Goal: Communication & Community: Answer question/provide support

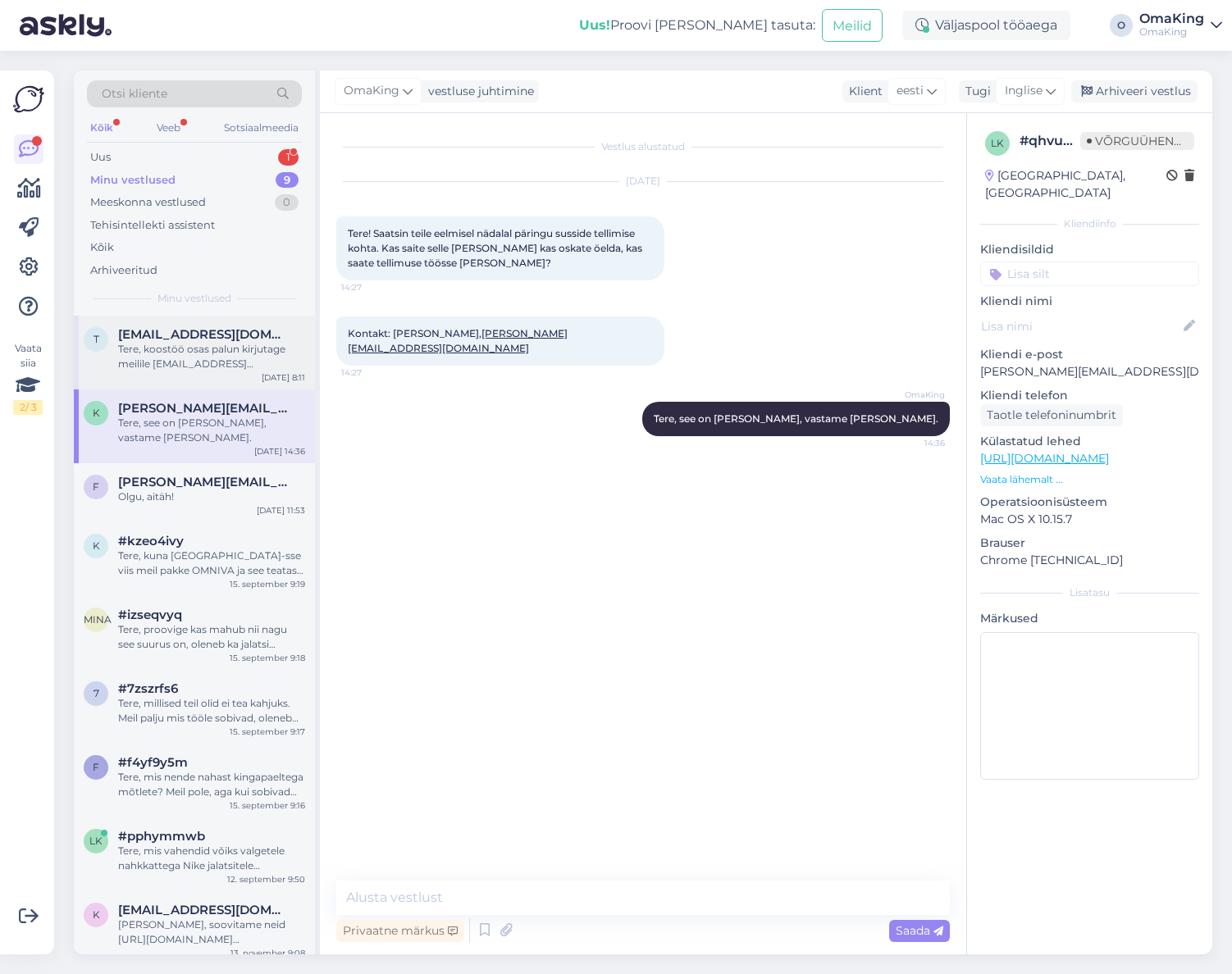
click at [214, 346] on font "Tere, koostöö osas palun kirjutage meilile [EMAIL_ADDRESS][DOMAIN_NAME]" at bounding box center [202, 364] width 167 height 42
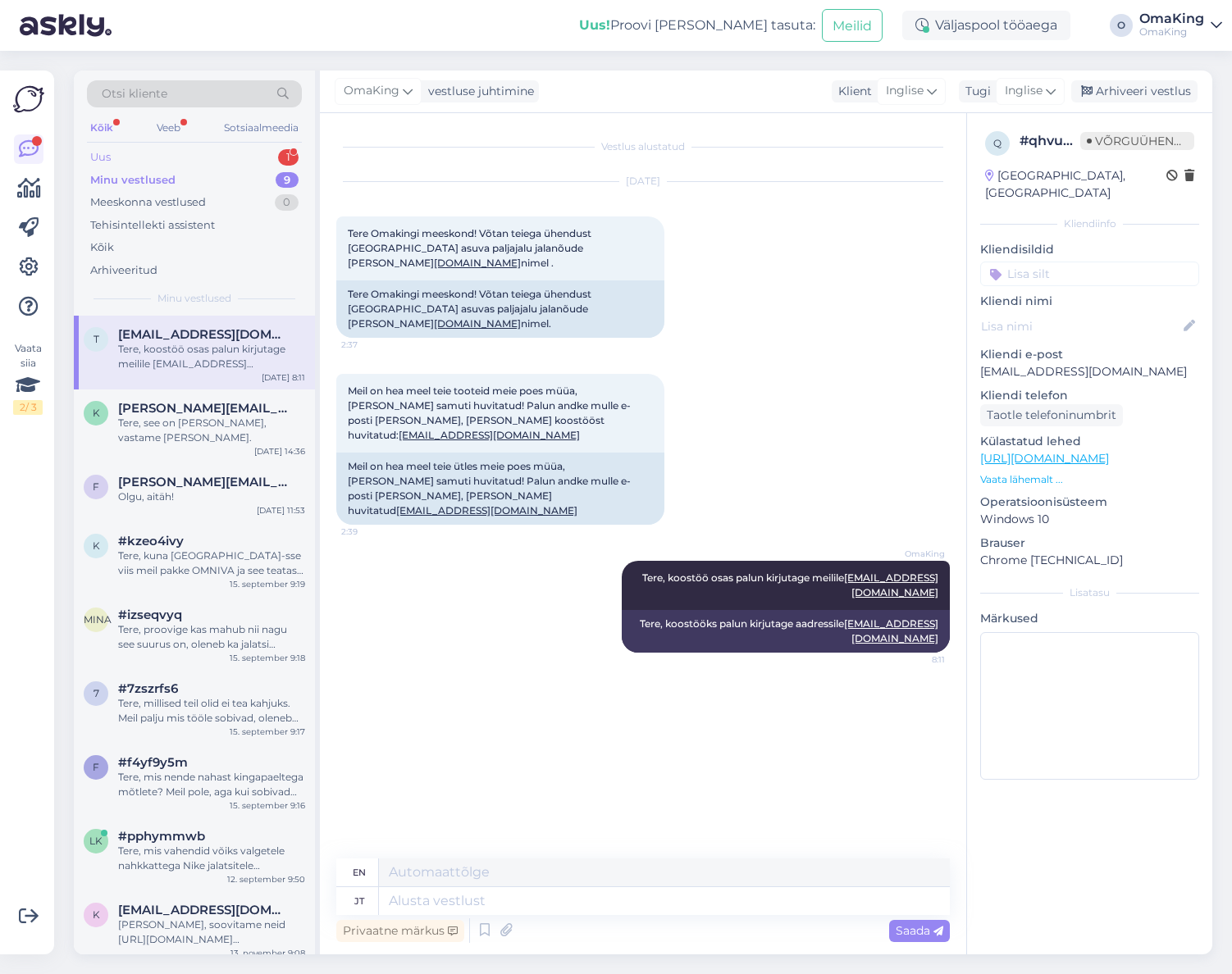
click at [110, 156] on font "Uus" at bounding box center [100, 156] width 21 height 13
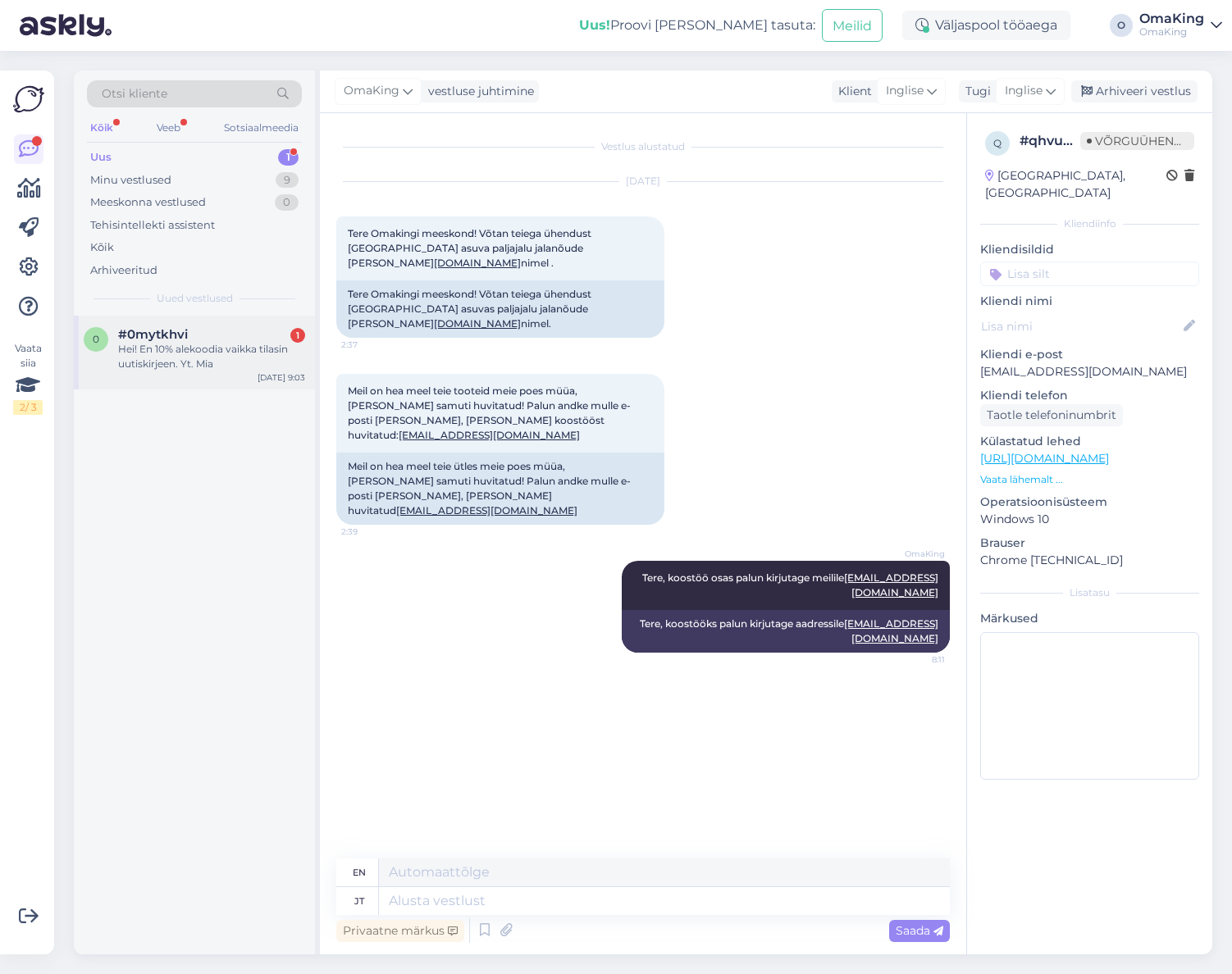
click at [171, 338] on font "#0mytkhvi" at bounding box center [154, 334] width 70 height 15
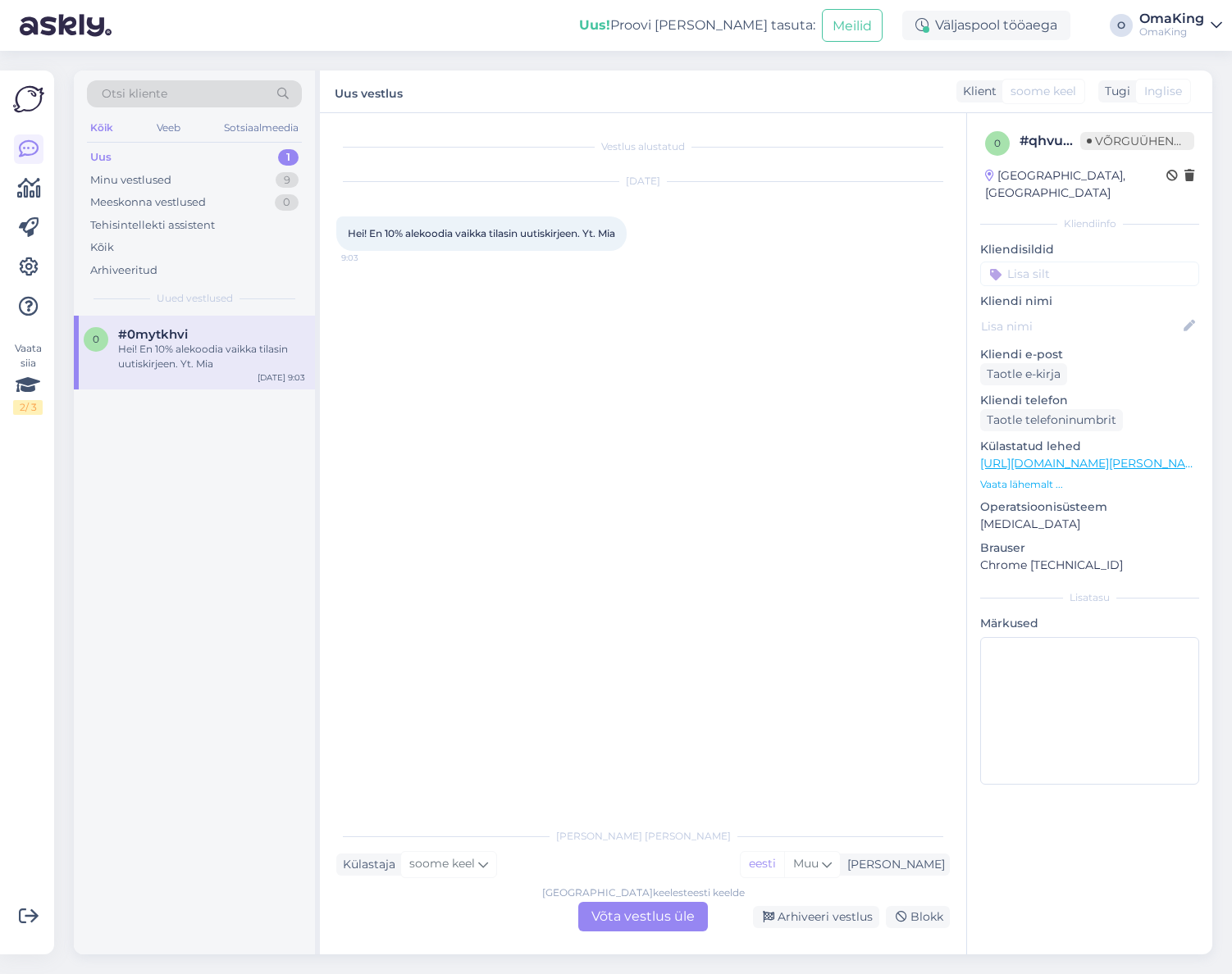
click at [621, 917] on font "Võta vestlus üle" at bounding box center [643, 916] width 103 height 15
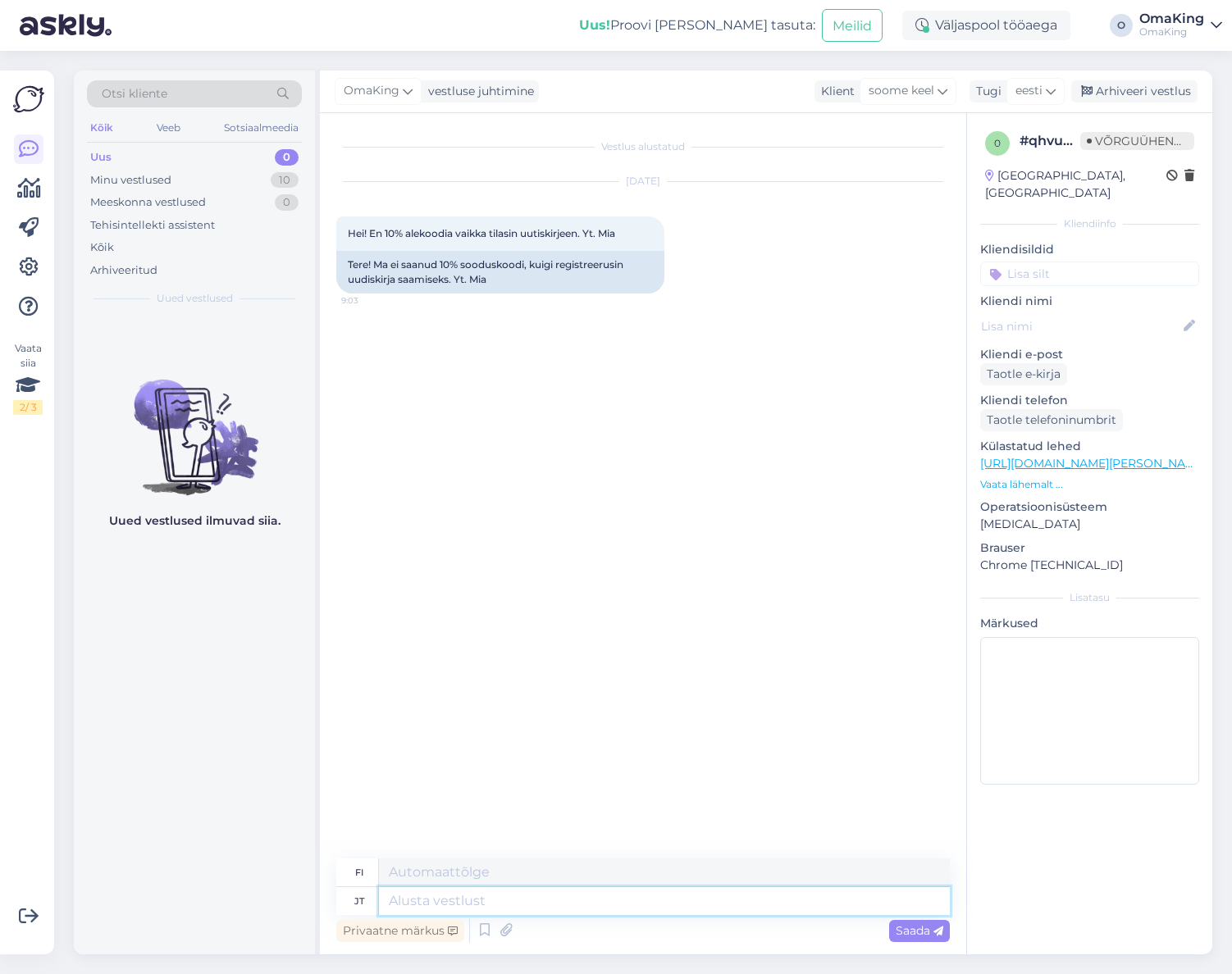
click at [412, 908] on textarea at bounding box center [664, 900] width 571 height 28
type textarea "Tere,"
type textarea "Hei,"
type textarea "Tere, vaada"
type textarea "Hei, katso."
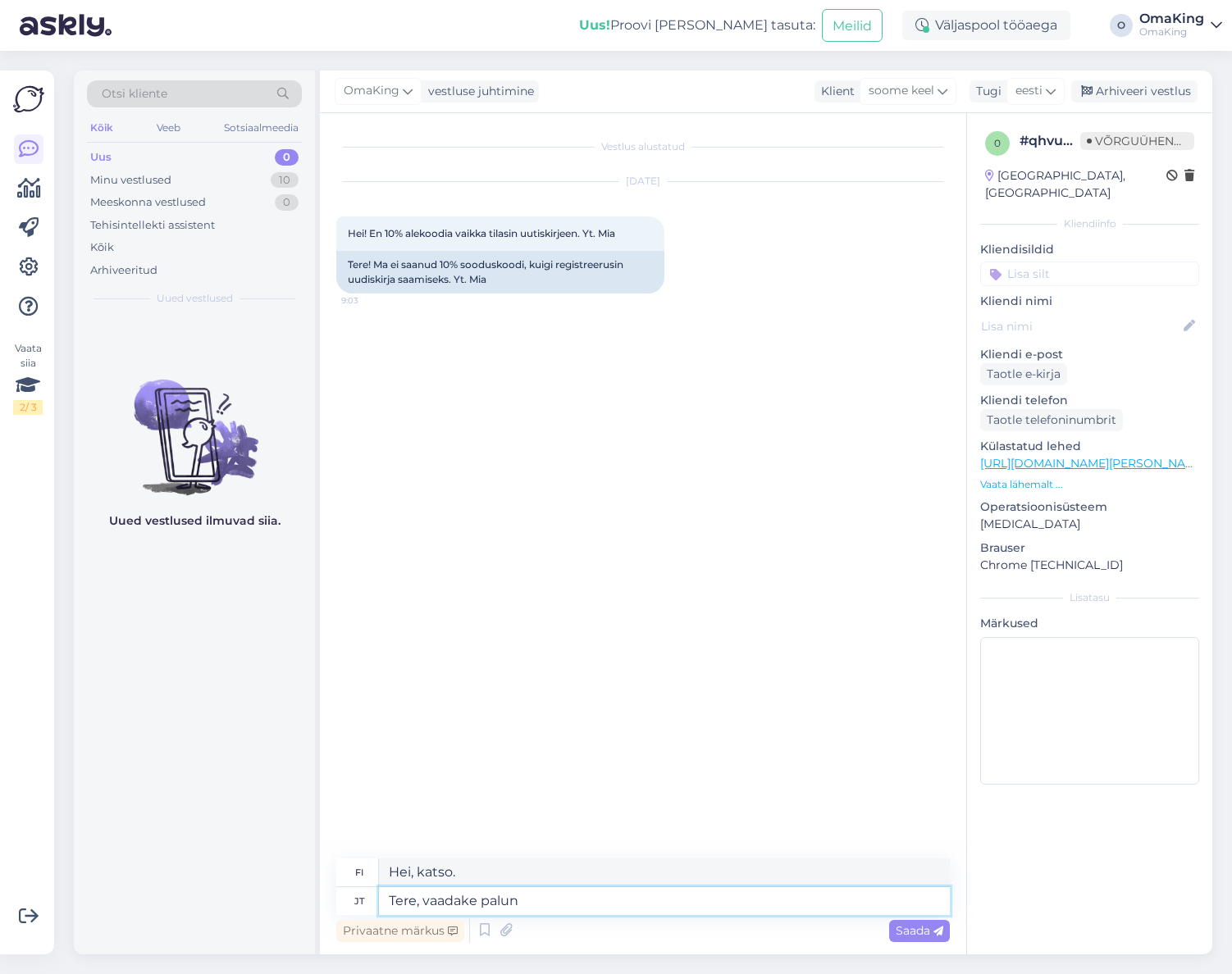
type textarea "Tere, vaadake palun k"
type textarea "Hei, katsothan."
type textarea "Tere, vaadake [PERSON_NAME] r"
type textarea "Hei, käy ihmeessä katsomassa myös"
type textarea "Tere, vaadake [PERSON_NAME] rämpsposti"
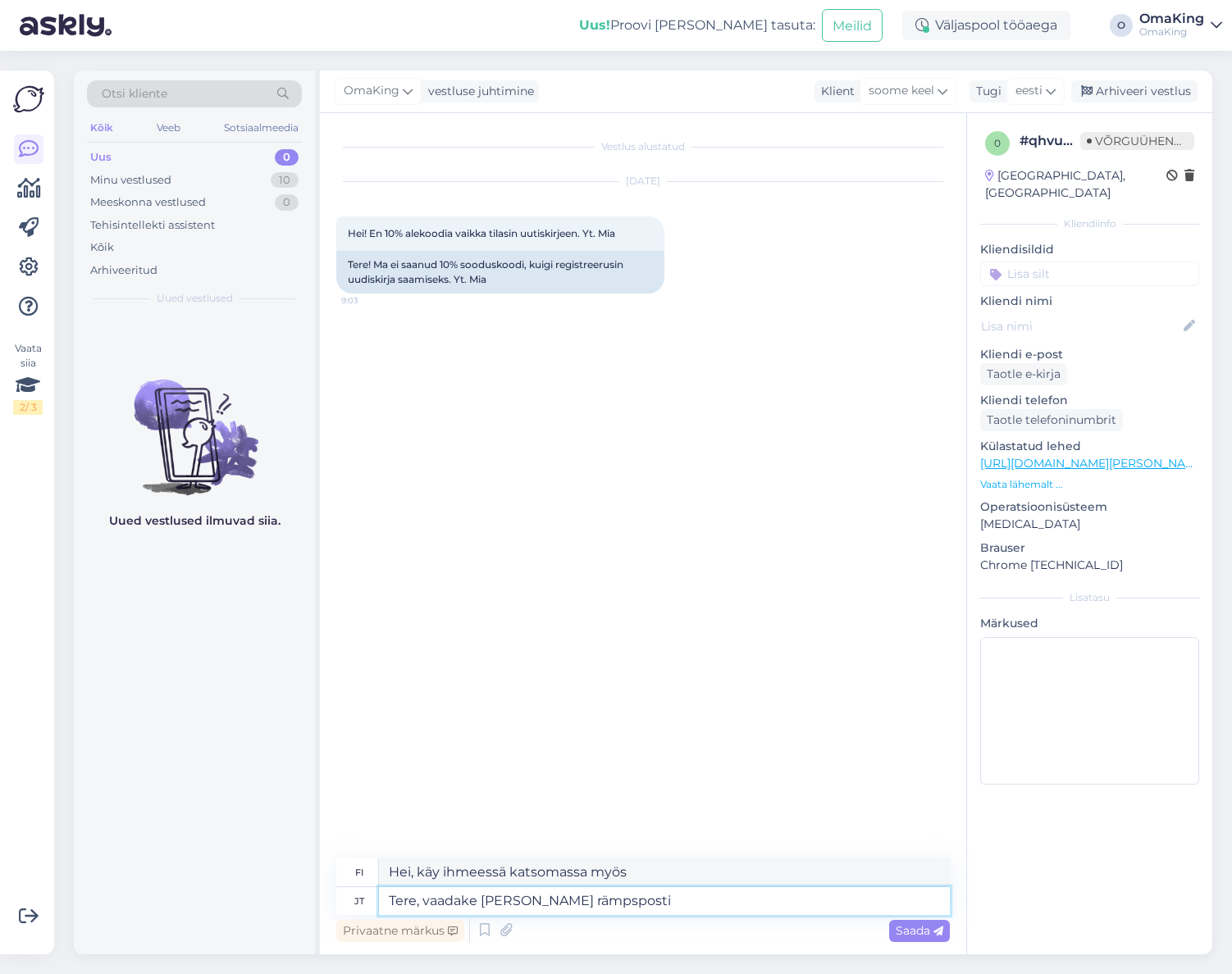
type textarea "Hei, tarkistathan myös roskapostikansiosi."
type textarea "Tere, vaadake [PERSON_NAME] rämpsposti kausta, see k"
type textarea "Hei, tarkistathan myös roskapostikansiosi,"
type textarea "Tere, vaadake [PERSON_NAME] rämpsposti kausta, see kiri peaks tulema automaatse…"
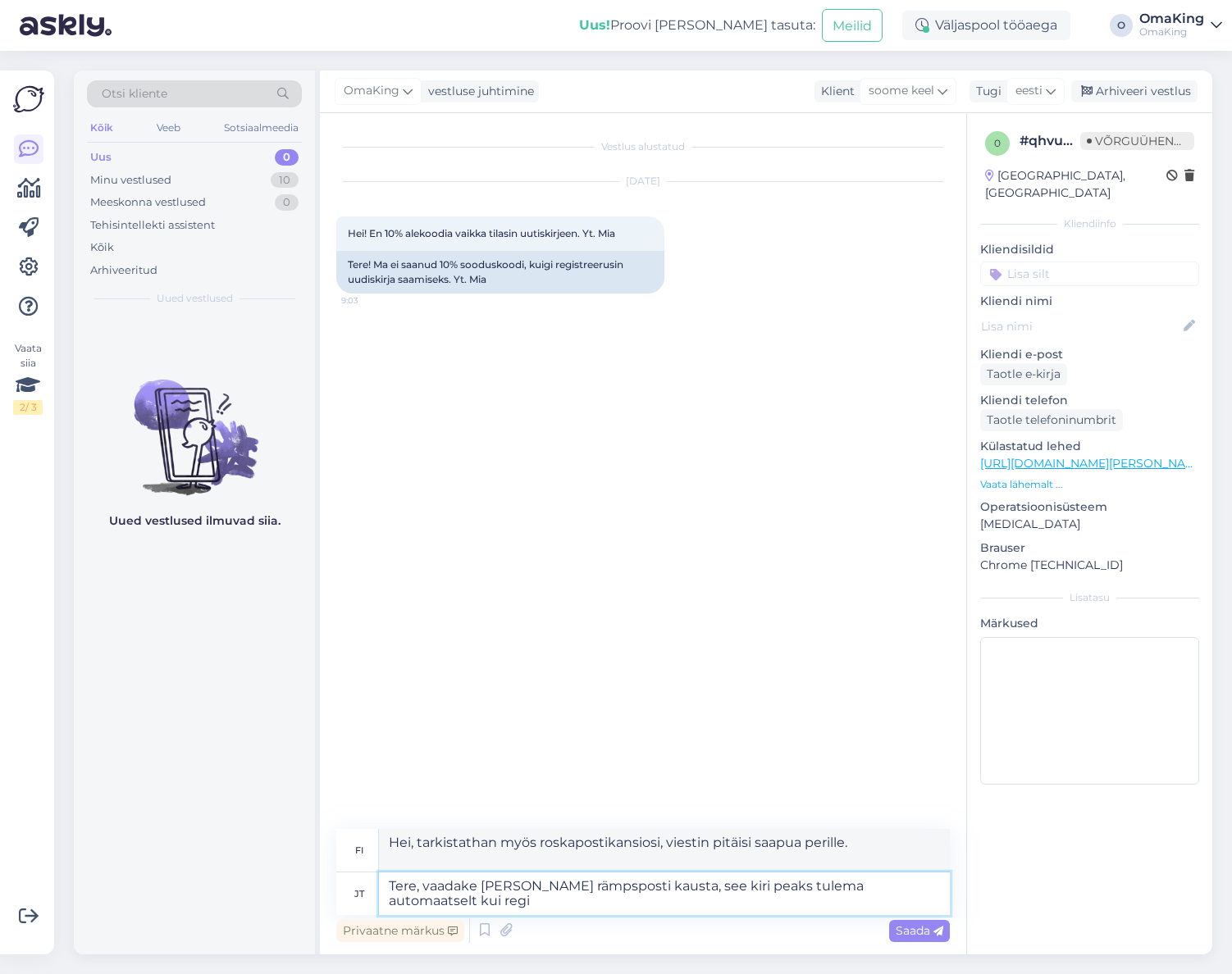
type textarea "Hei, tarkistathan myös roskapostikansiosi tämän viestin [PERSON_NAME]."
type textarea "Tere, vaadake [PERSON_NAME] rämpsposti kausta, see kiri peaks tulema automaatse…"
type textarea "Hei, tarkistathan myös roskapostikansiosi. Tämän sähköpostin pitäisi saapua aut…"
type textarea "Tere, vaadake [PERSON_NAME] rämpsposti kausta, see kiri peaks tulema automaatse…"
type textarea "Hei, tarkistathan myös roskapostikansiosi, tämän sähköpostin pitäisi tulla auto…"
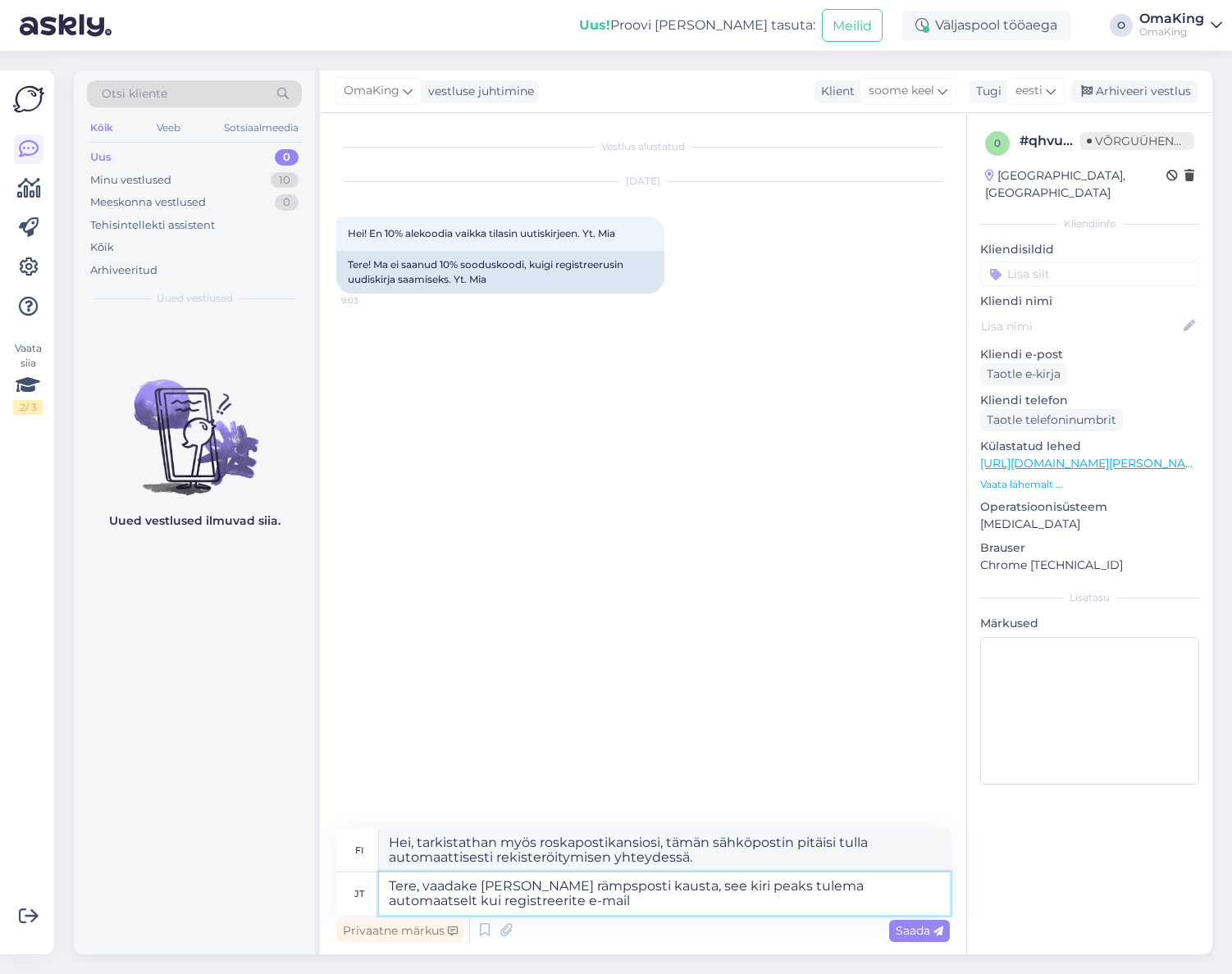
type textarea "Tere, vaadake [PERSON_NAME] rämpsposti kausta, see kiri peaks tulema automaatse…"
type textarea "Hei, tarkistathan myös roskapostikansiosi. Tämän viestin pitäisi tulla automaat…"
type textarea "Tere, vaadake [PERSON_NAME] rämpsposti kausta, see kiri peaks tulema automaatse…"
click at [935, 922] on div "Saada" at bounding box center [920, 931] width 61 height 22
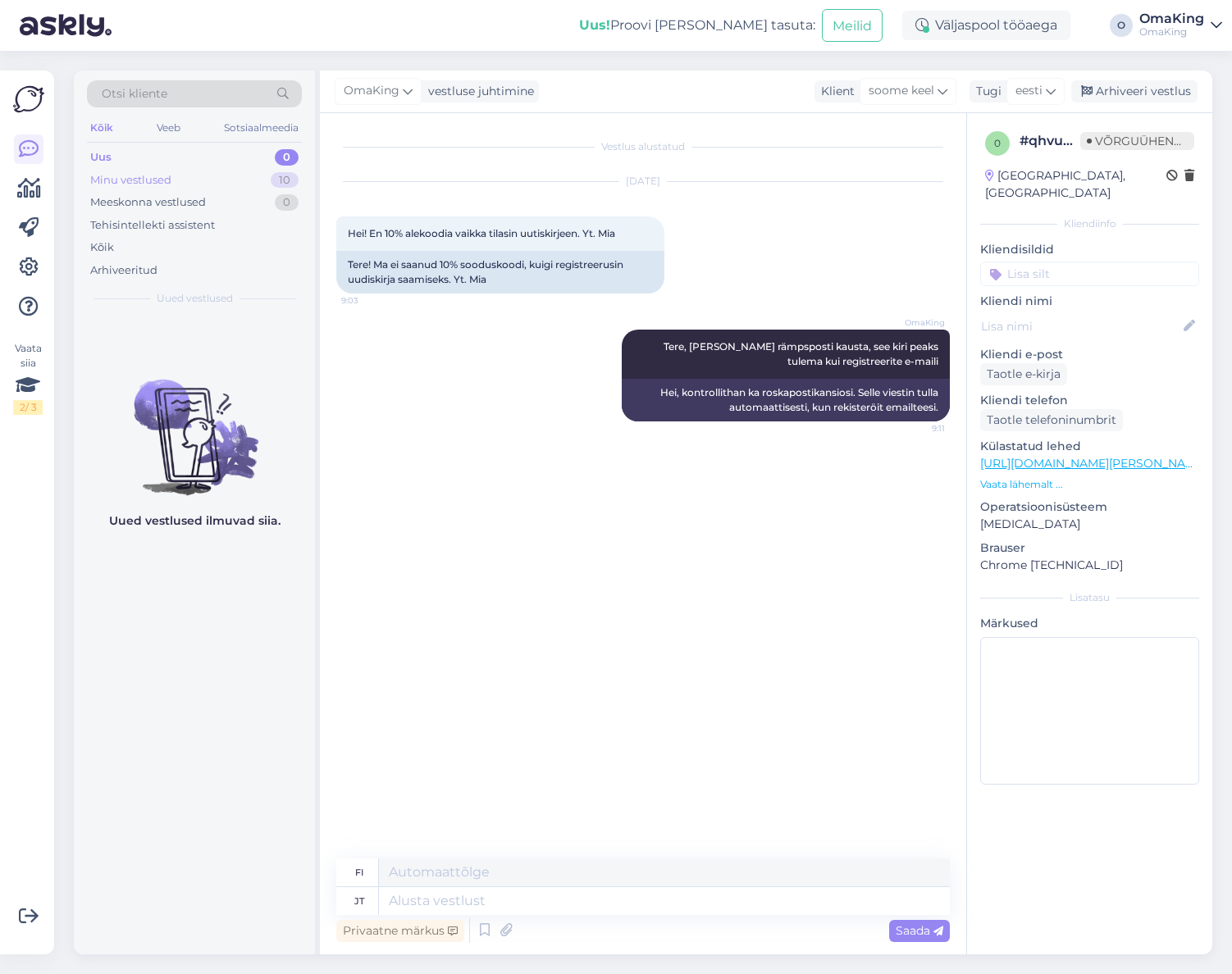
click at [122, 177] on font "Minu vestlused" at bounding box center [130, 180] width 81 height 13
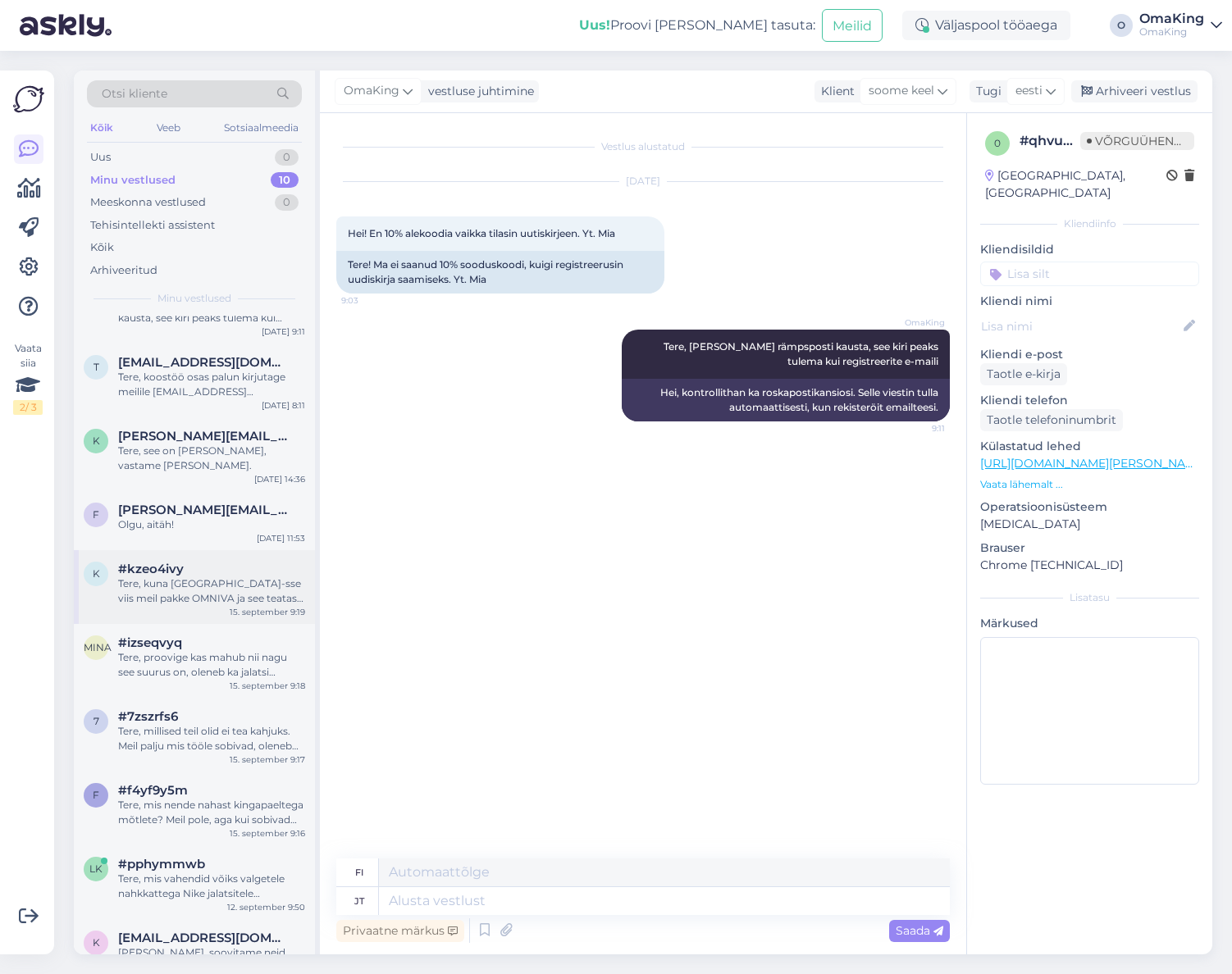
scroll to position [70, 0]
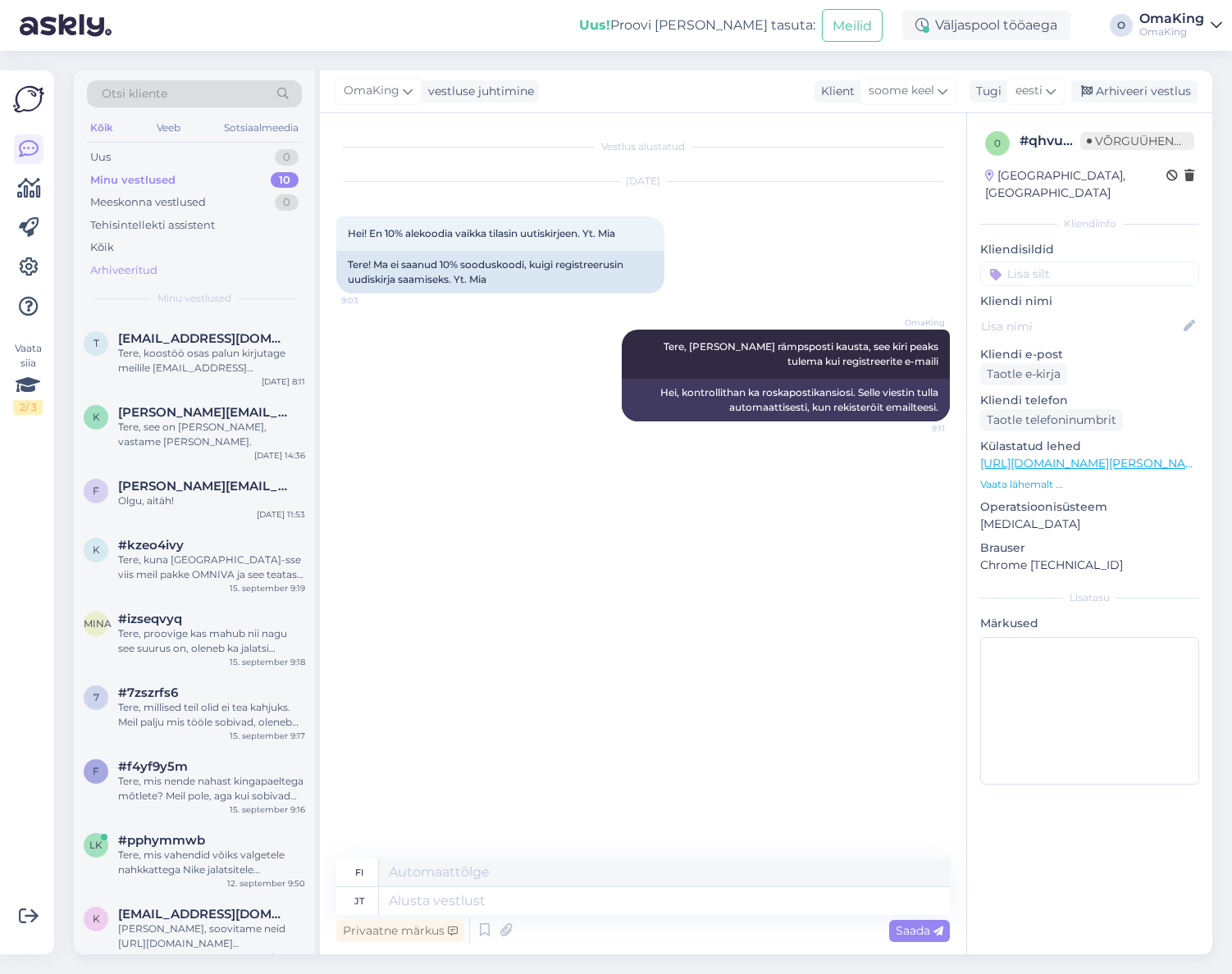
click at [118, 262] on div "Arhiveeritud" at bounding box center [123, 270] width 67 height 16
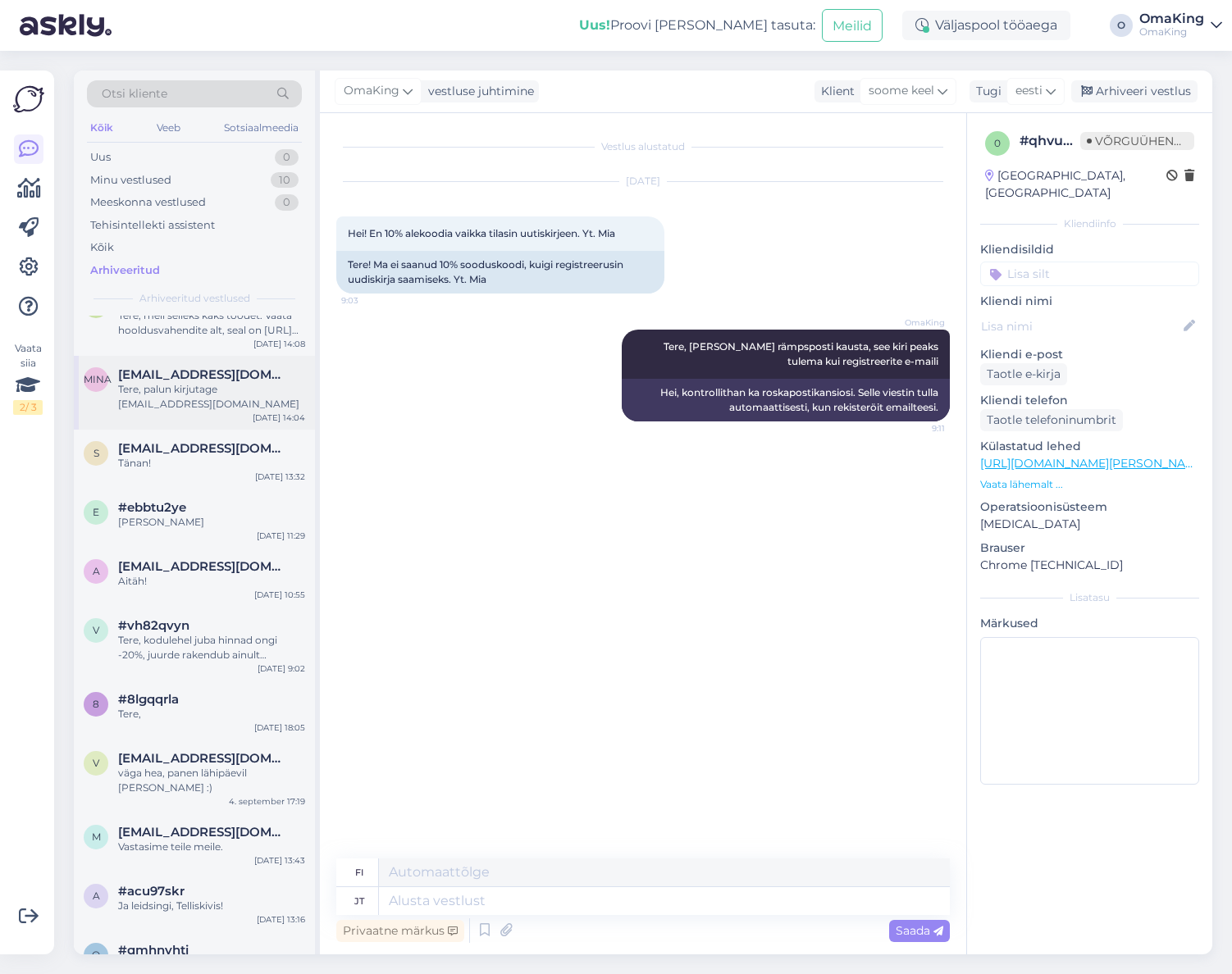
scroll to position [410, 0]
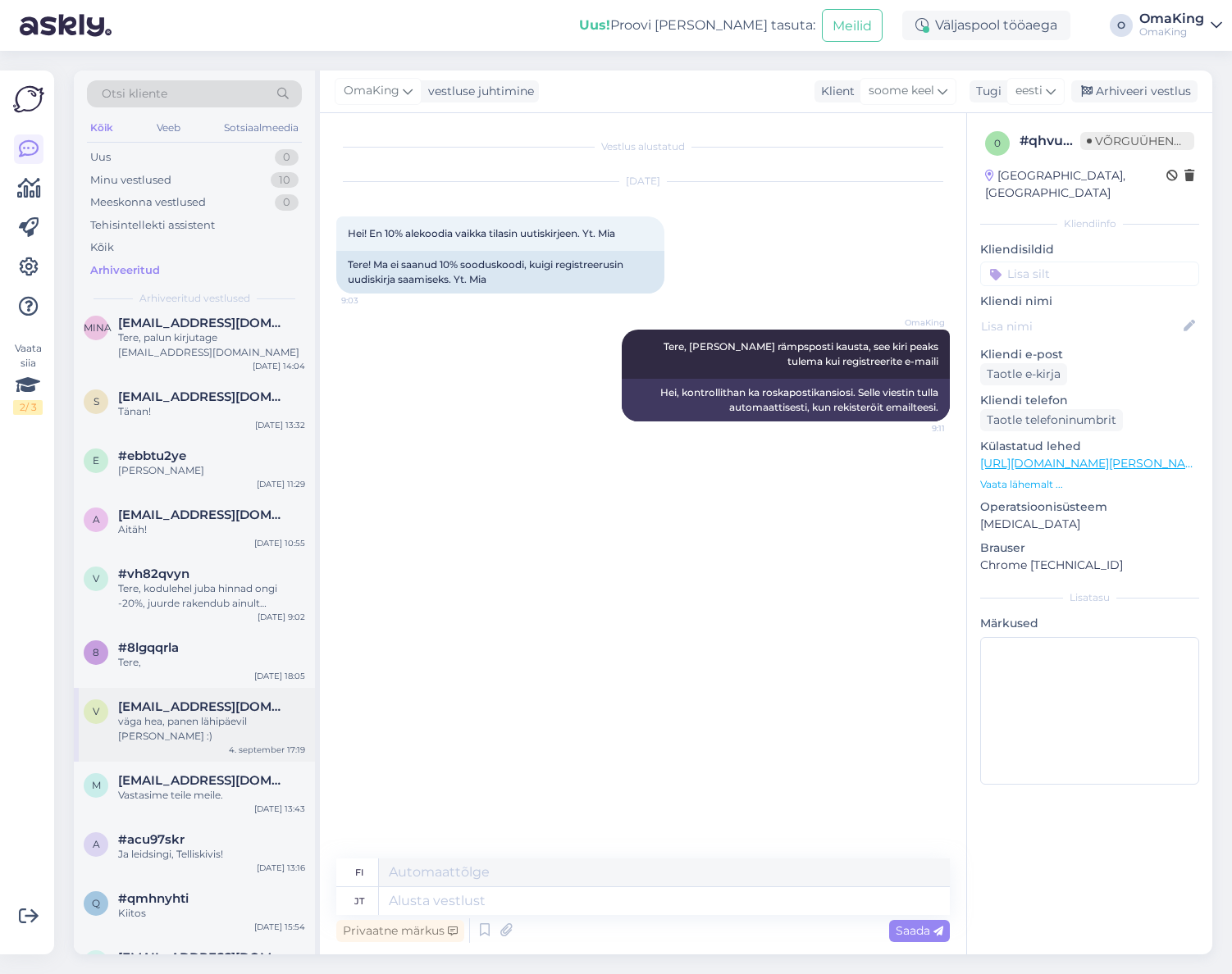
click at [173, 724] on font "väga hea, panen lähipäevil [PERSON_NAME] :)" at bounding box center [182, 729] width 128 height 27
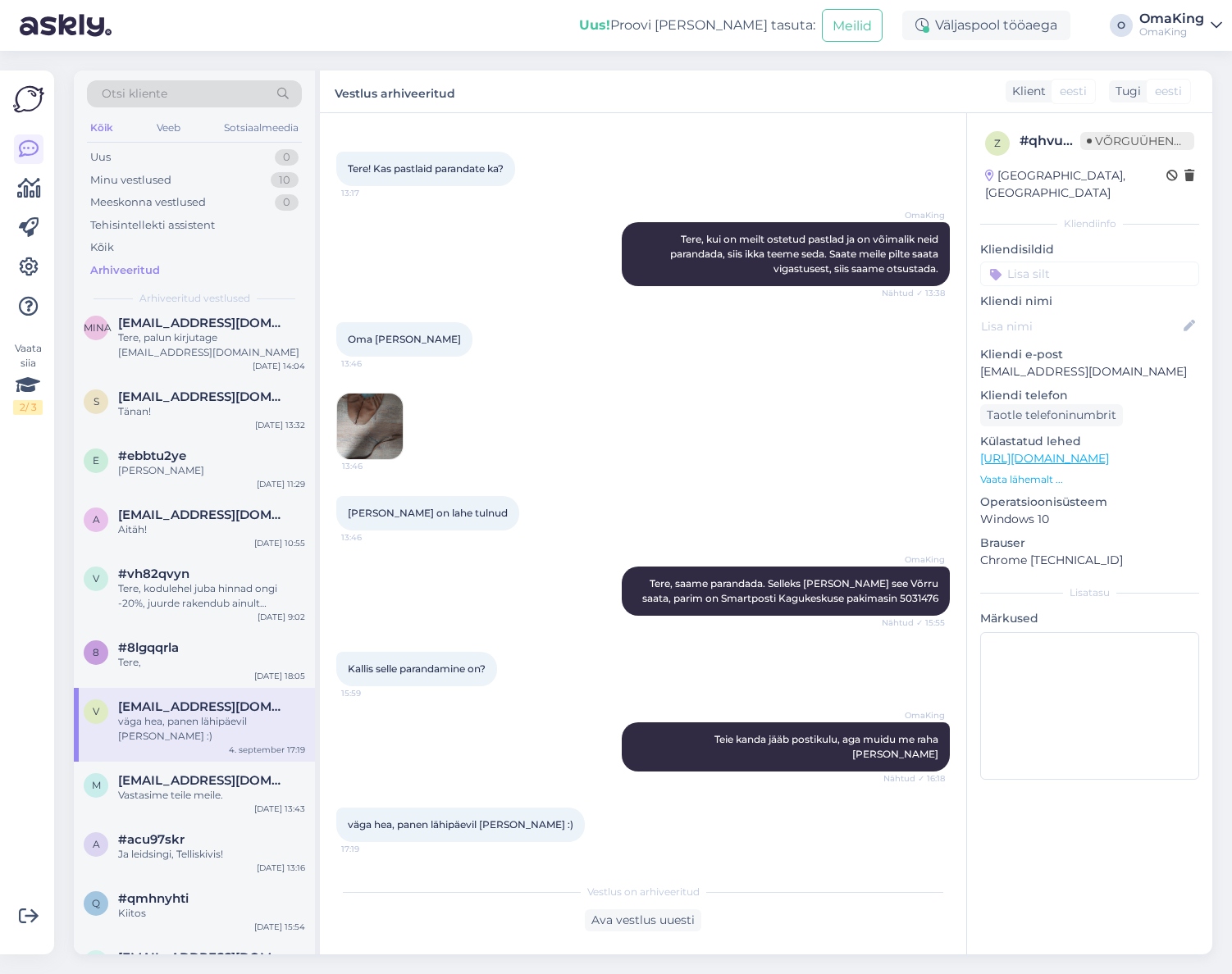
scroll to position [50, 0]
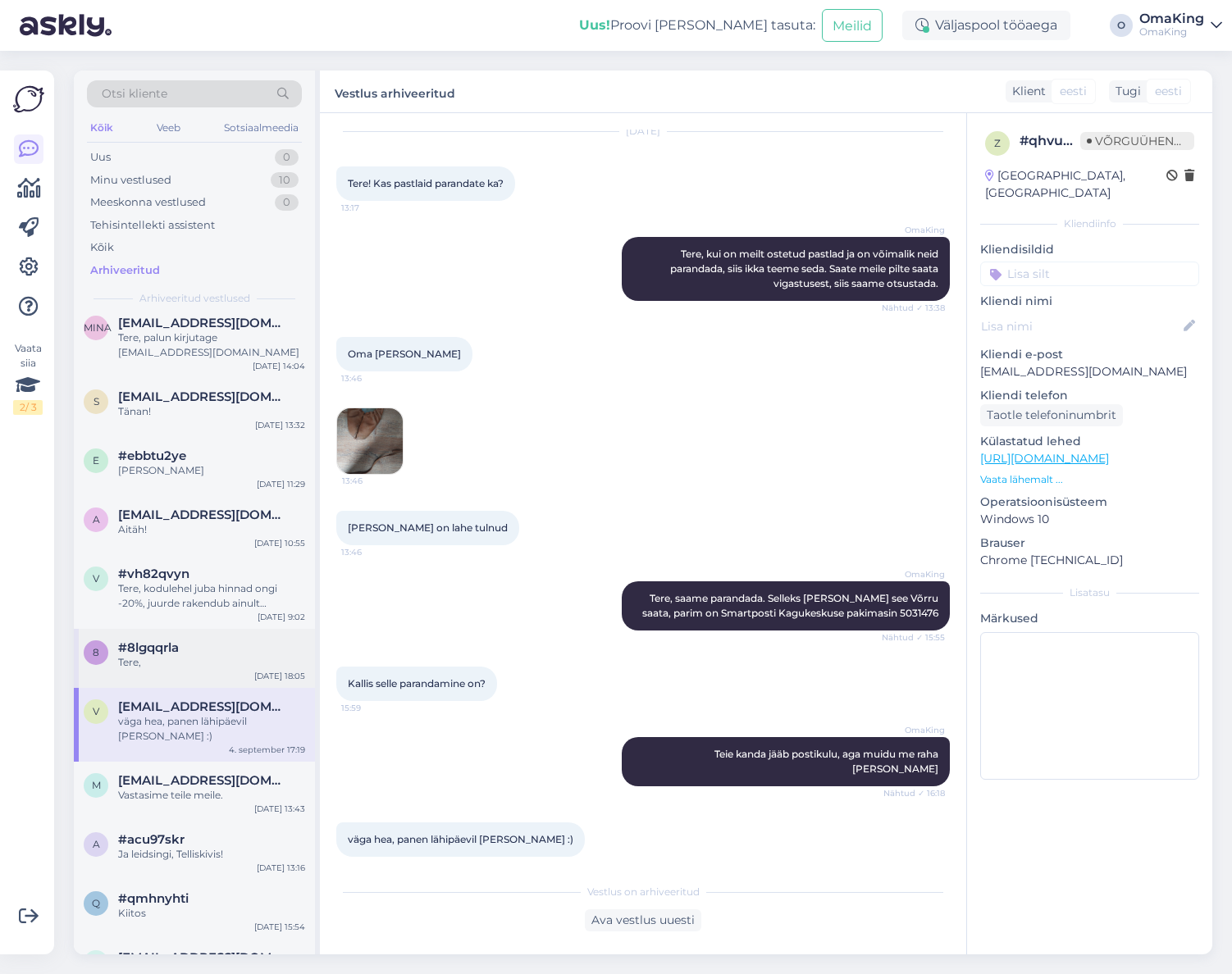
click at [155, 661] on div "Tere," at bounding box center [212, 662] width 187 height 14
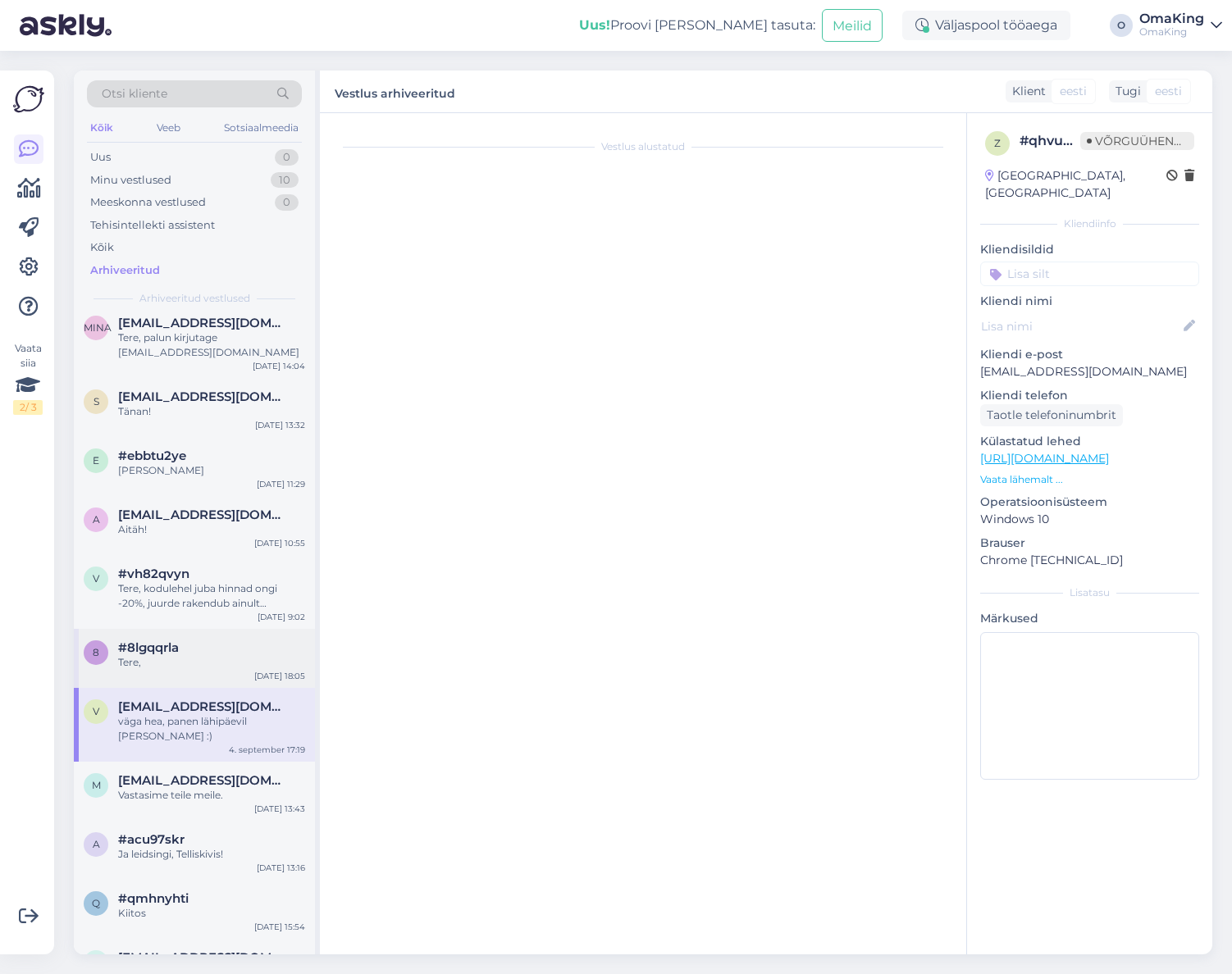
scroll to position [0, 0]
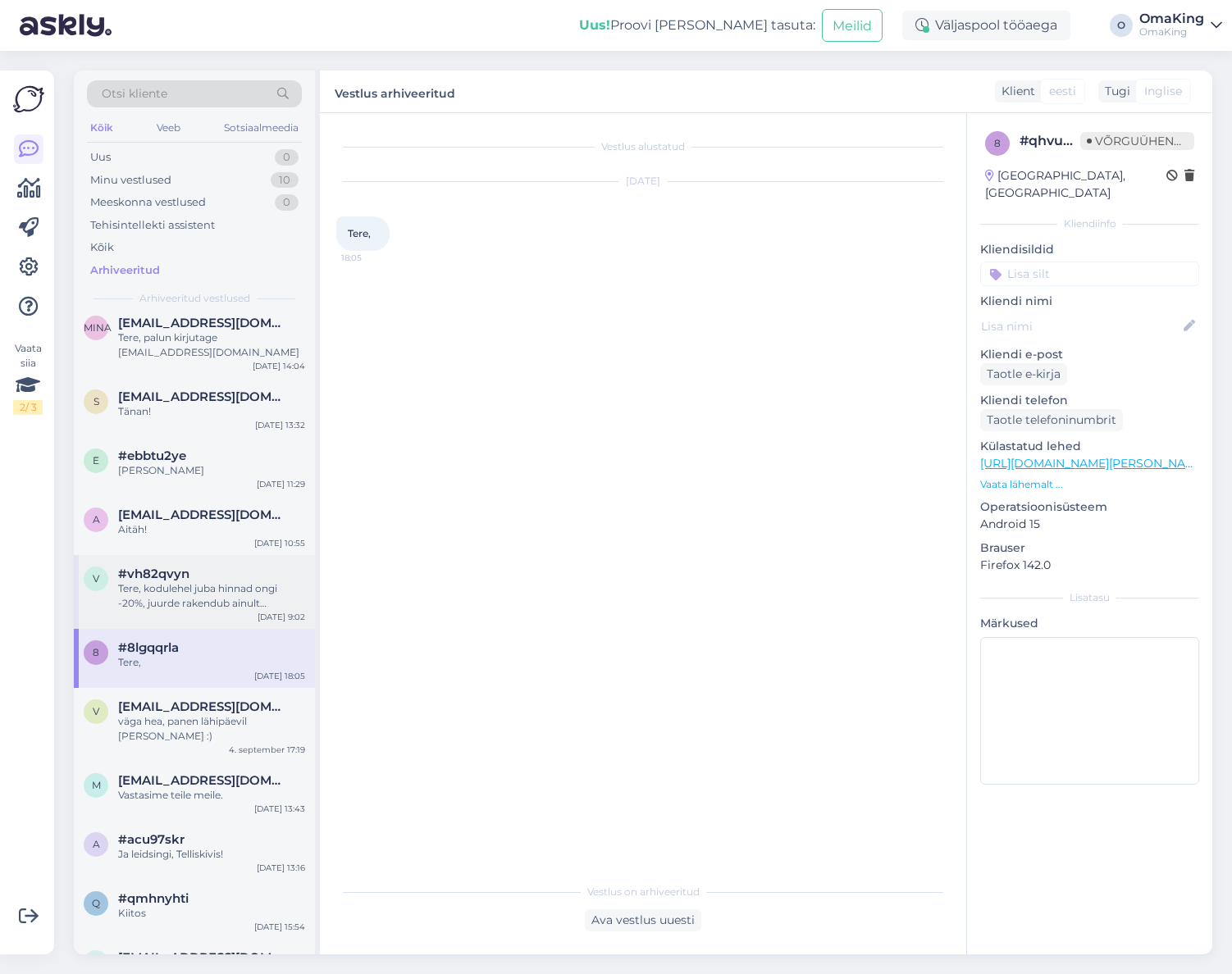
click at [201, 608] on font "Tere, kodulehel juba hinnad ongi -20%, juurde rakendub ainult püsikliendisoodus…" at bounding box center [210, 626] width 184 height 86
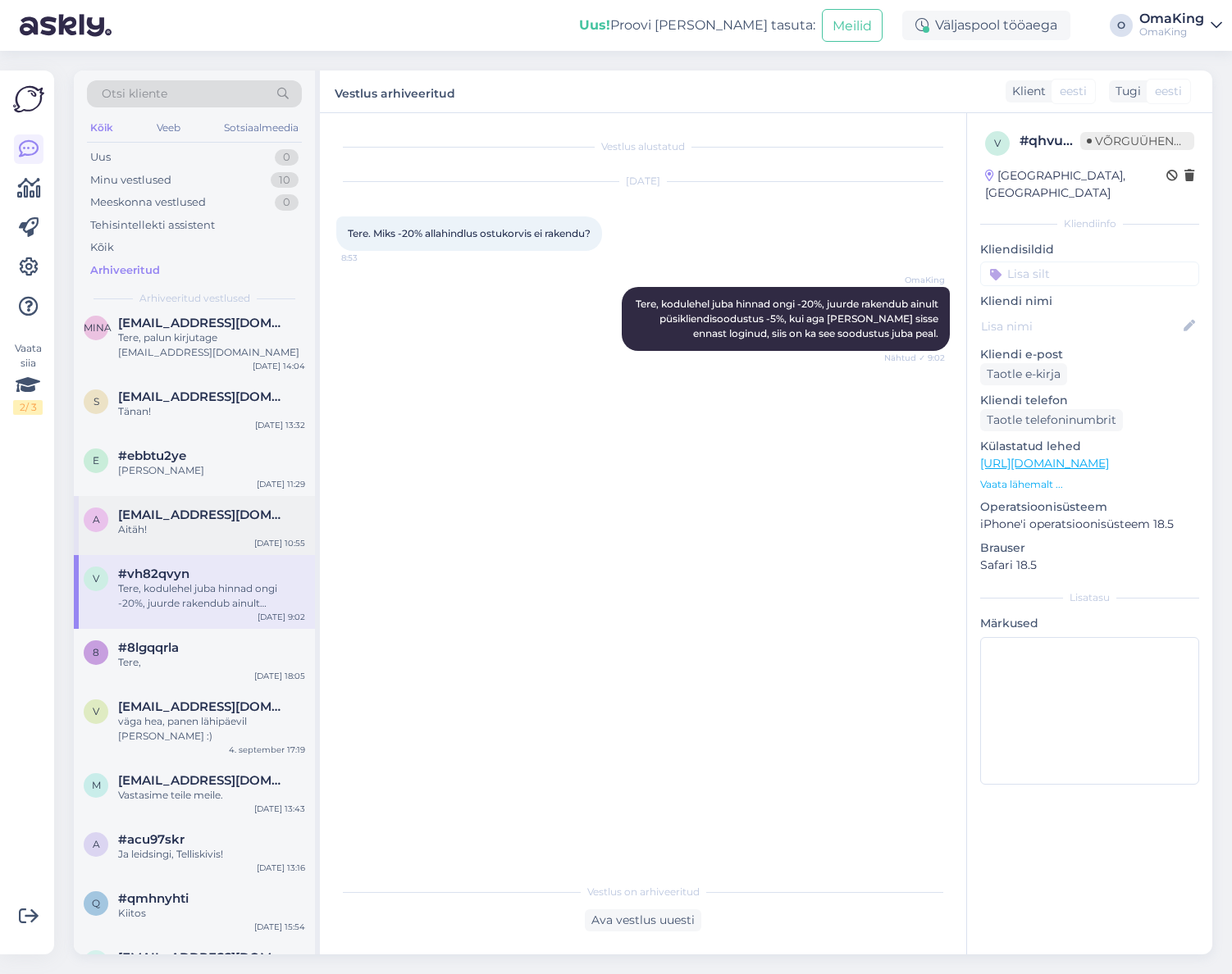
click at [182, 513] on font "[EMAIL_ADDRESS][DOMAIN_NAME]" at bounding box center [231, 514] width 225 height 15
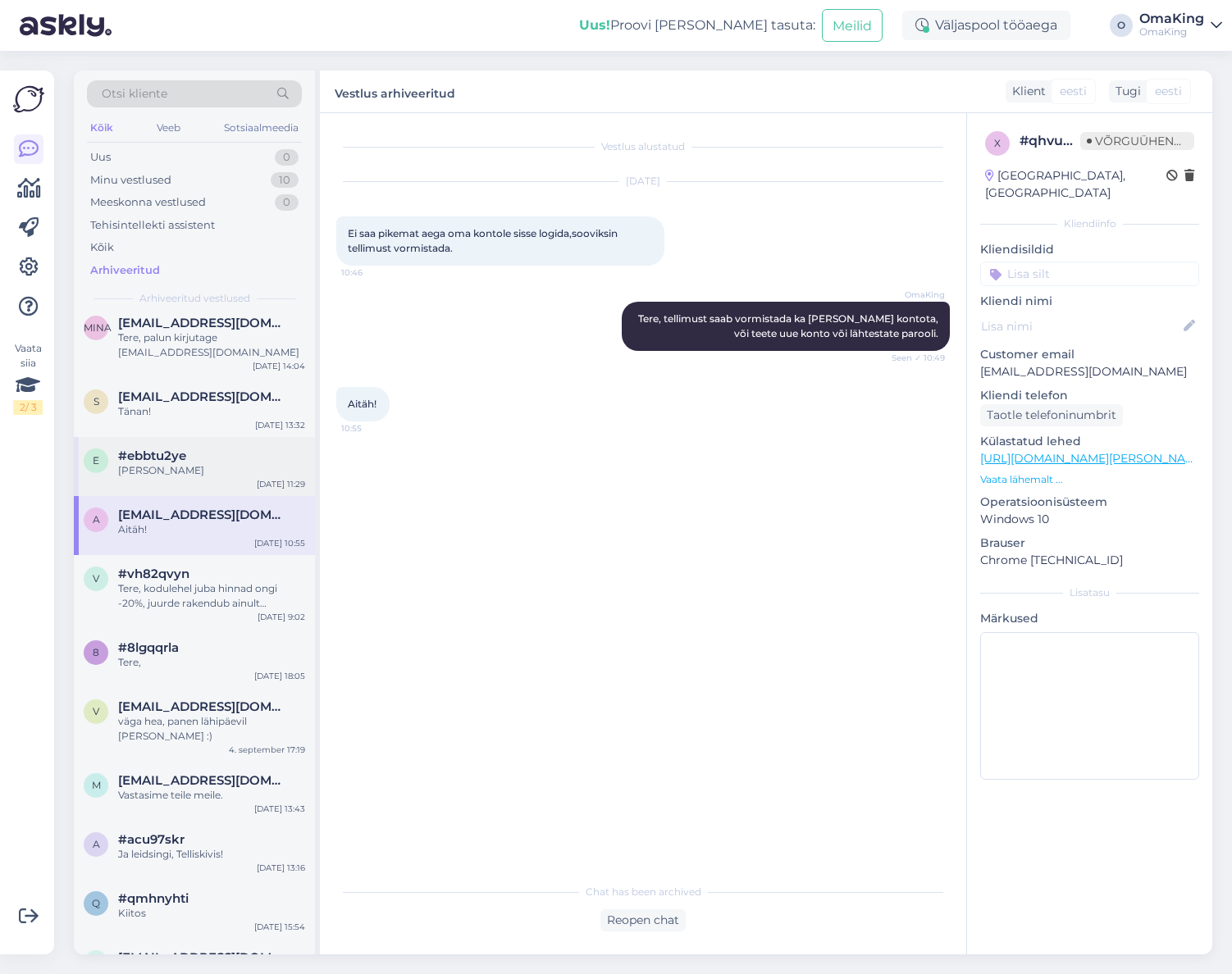
click at [156, 451] on font "#ebbtu2ye" at bounding box center [153, 455] width 68 height 15
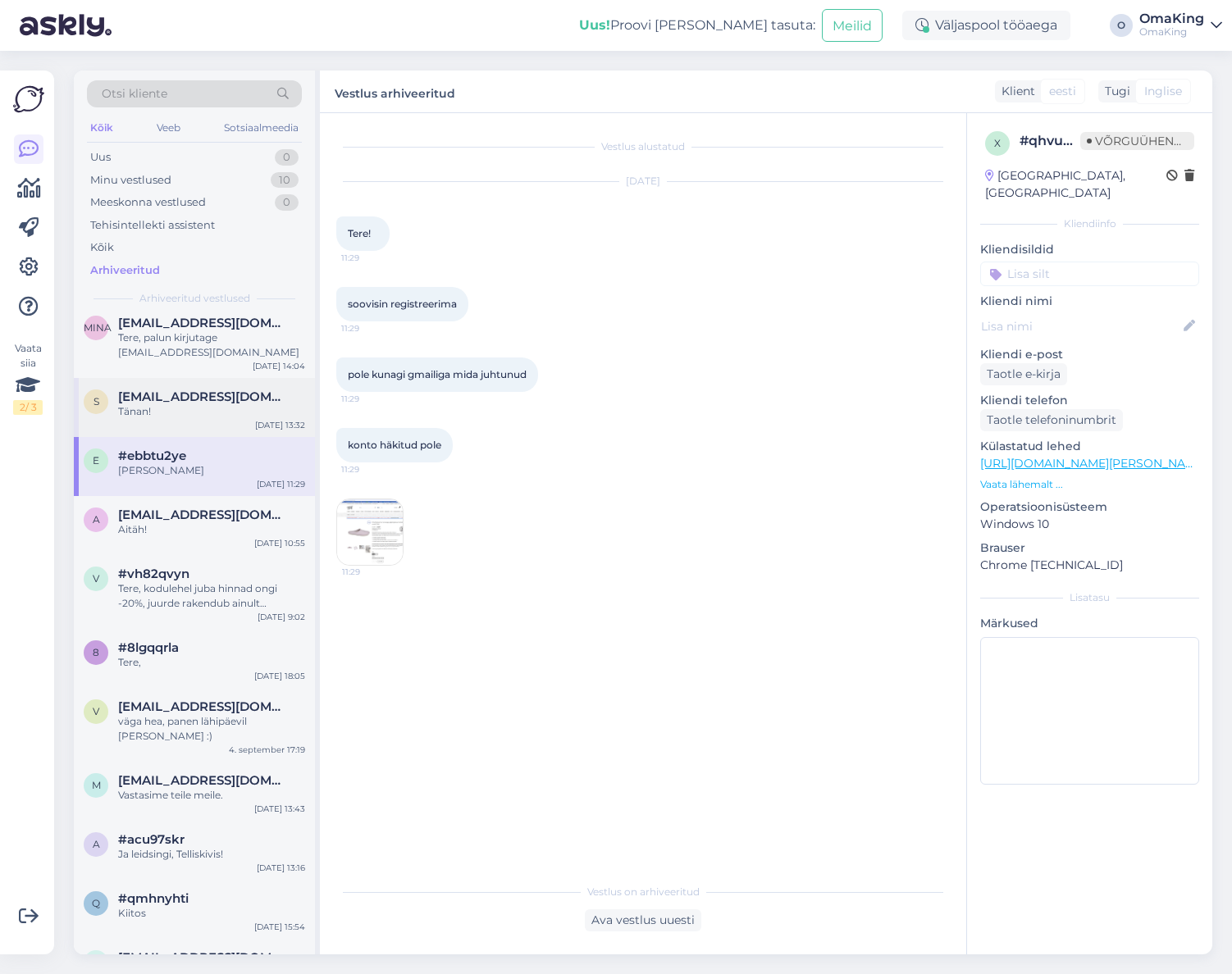
click at [168, 404] on div "Tänan!" at bounding box center [212, 411] width 187 height 14
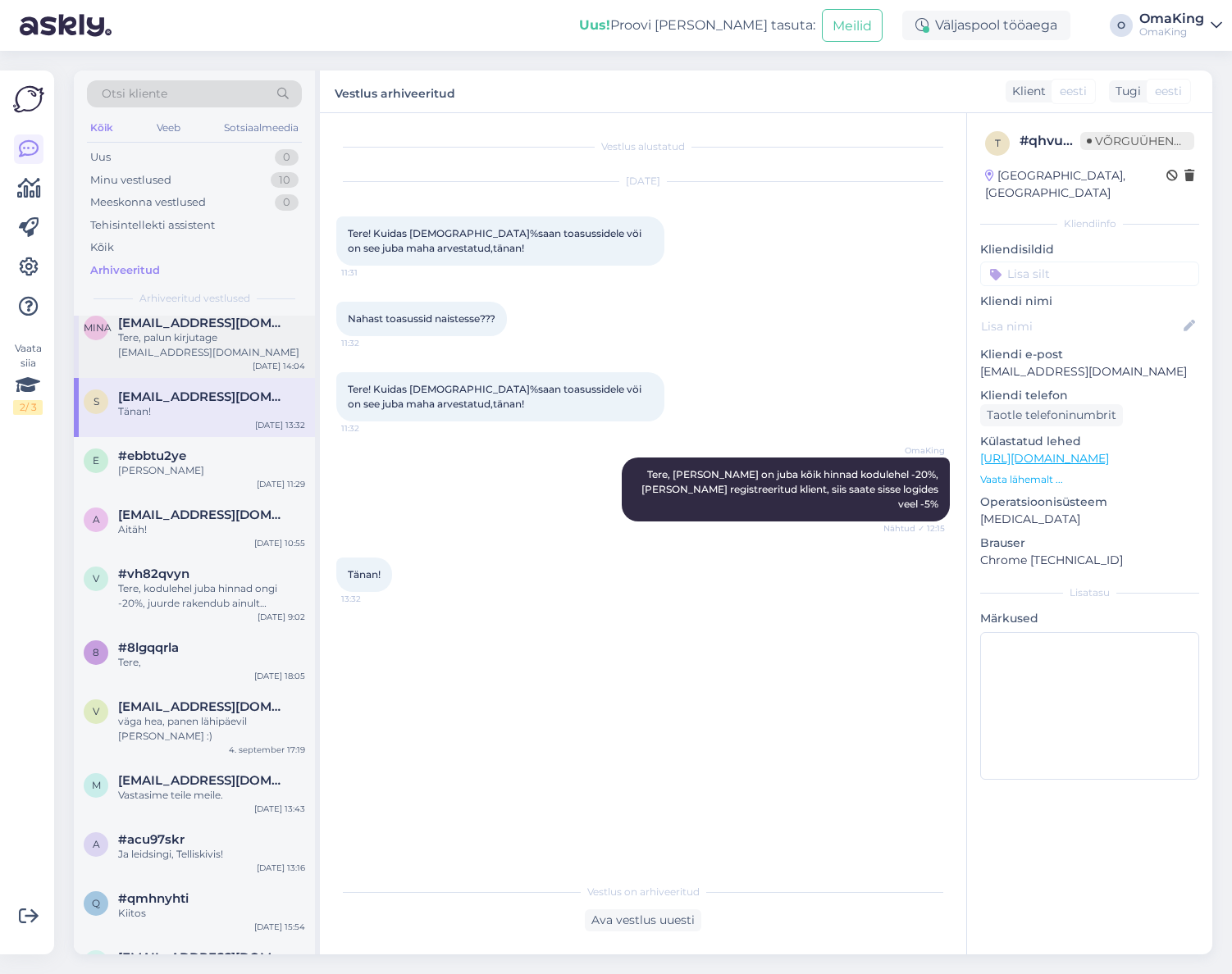
click at [170, 353] on font "Tere, palun kirjutage [EMAIL_ADDRESS][DOMAIN_NAME]" at bounding box center [209, 345] width 181 height 27
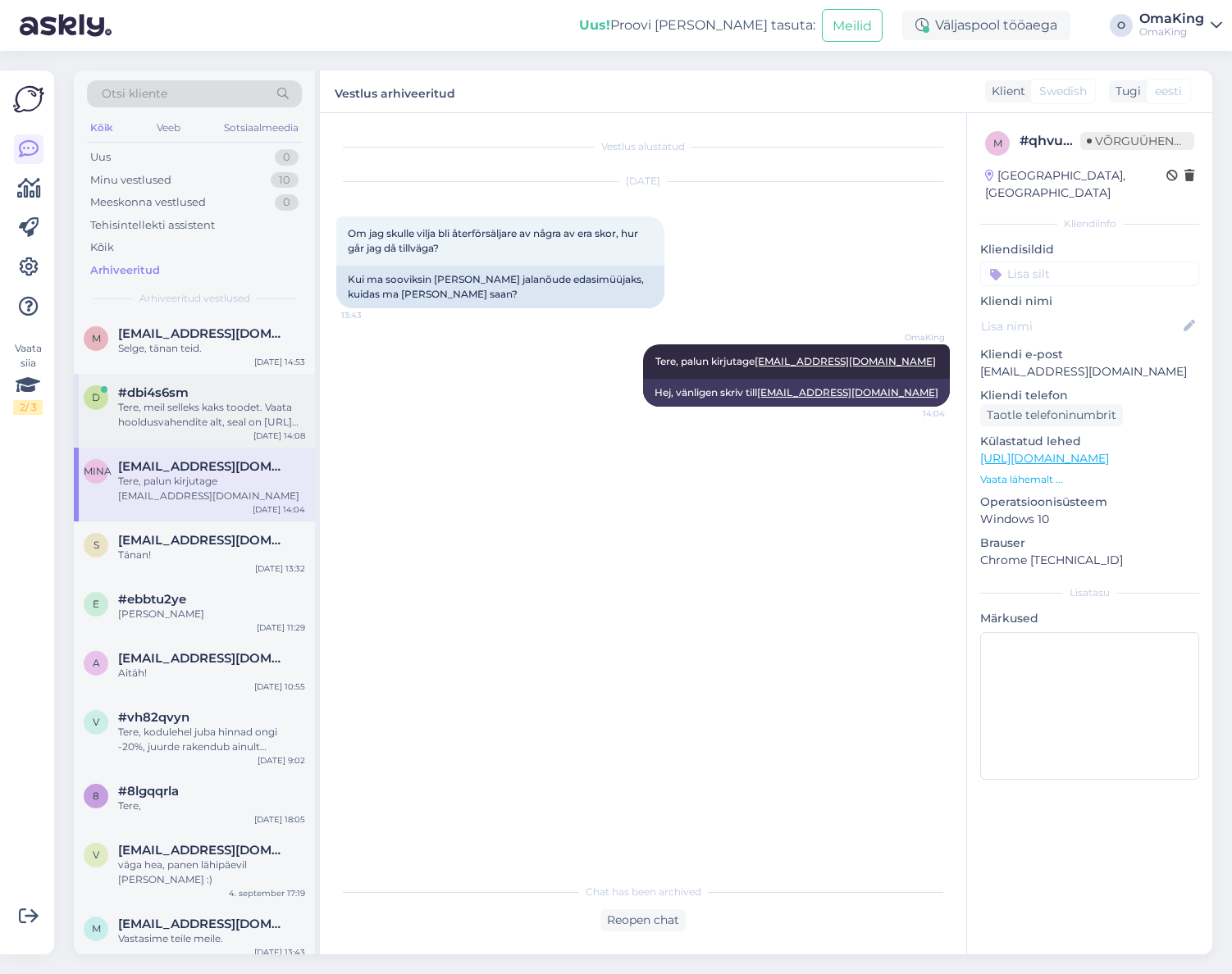
scroll to position [82, 0]
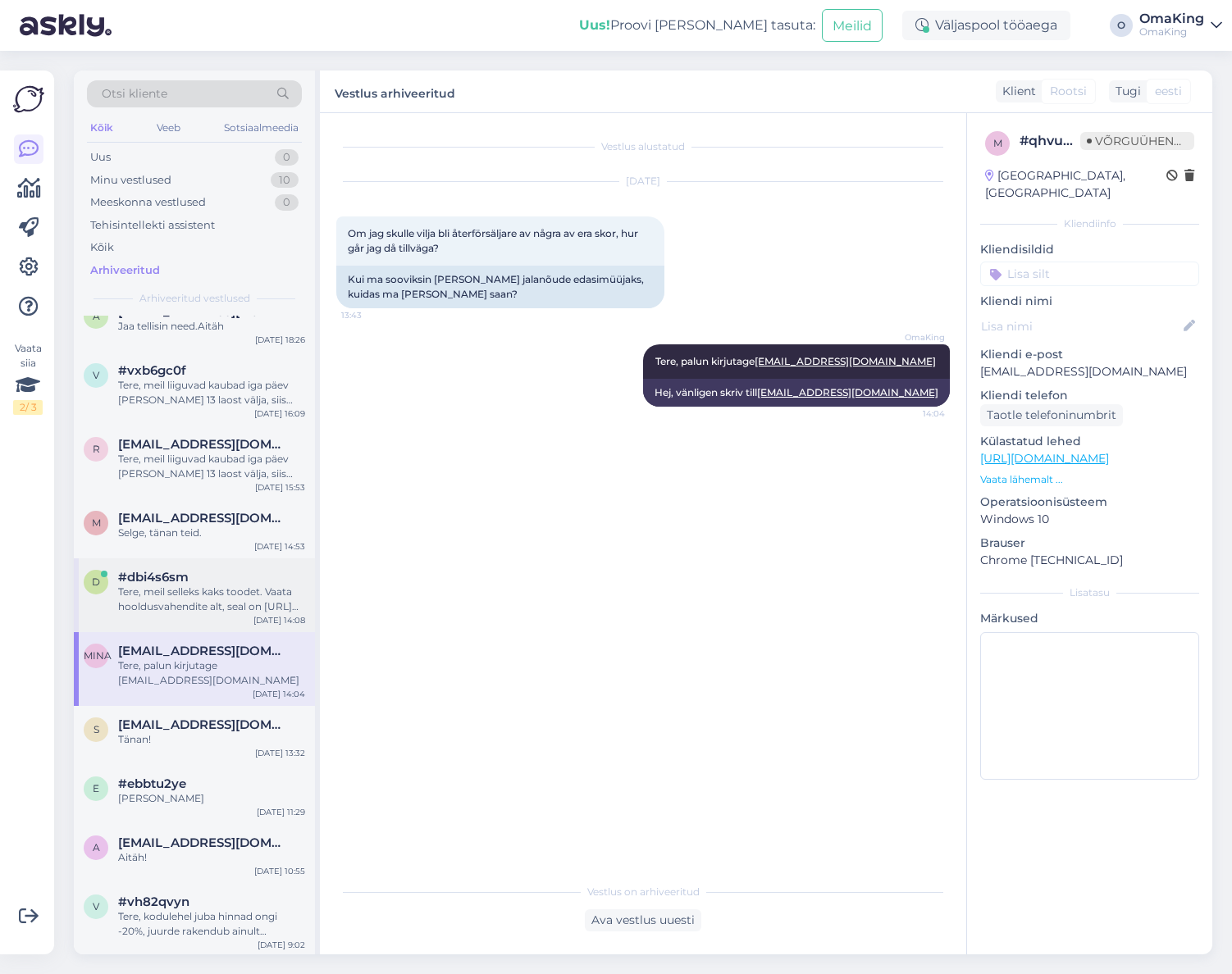
click at [185, 590] on font "Tere, meil selleks kaks toodet. Vaata hooldusvahendite alt, seal on [URL][DOMAI…" at bounding box center [208, 628] width 180 height 86
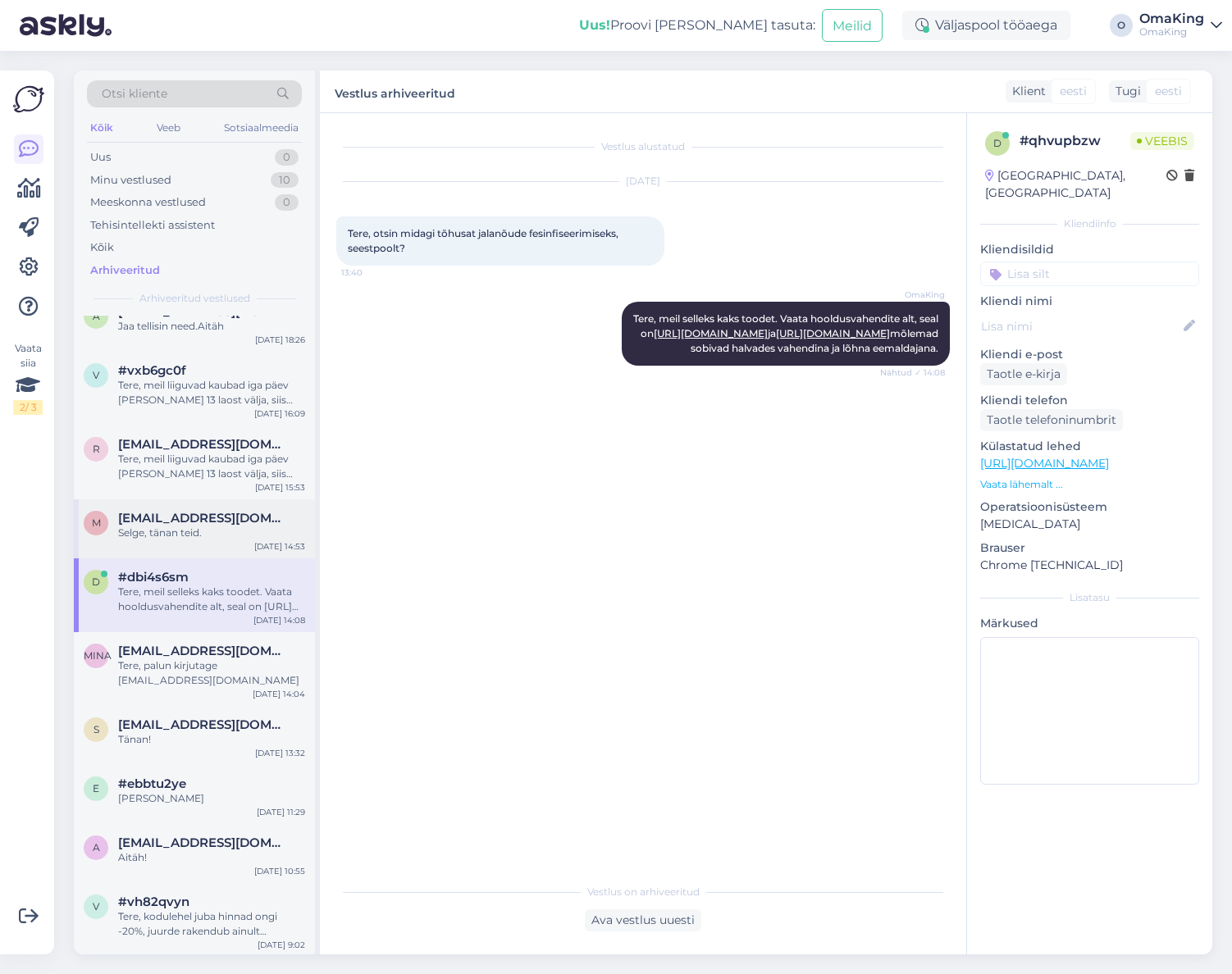
click at [176, 520] on font "[EMAIL_ADDRESS][DOMAIN_NAME]" at bounding box center [231, 517] width 225 height 15
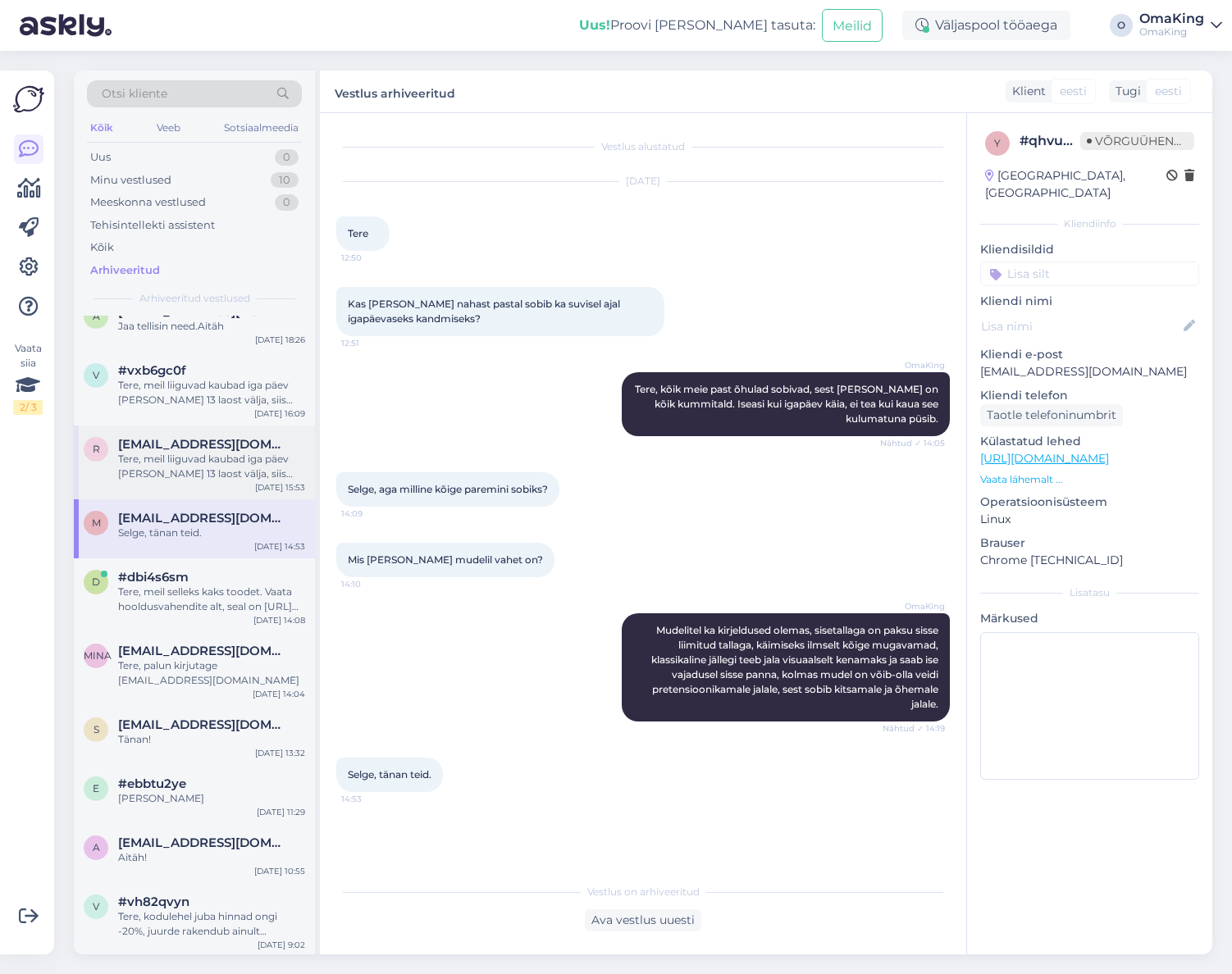
click at [206, 457] on font "Tere, meil liiguvad kaubad iga päev [PERSON_NAME] 13 laost välja, siis [PERSON_…" at bounding box center [211, 510] width 186 height 116
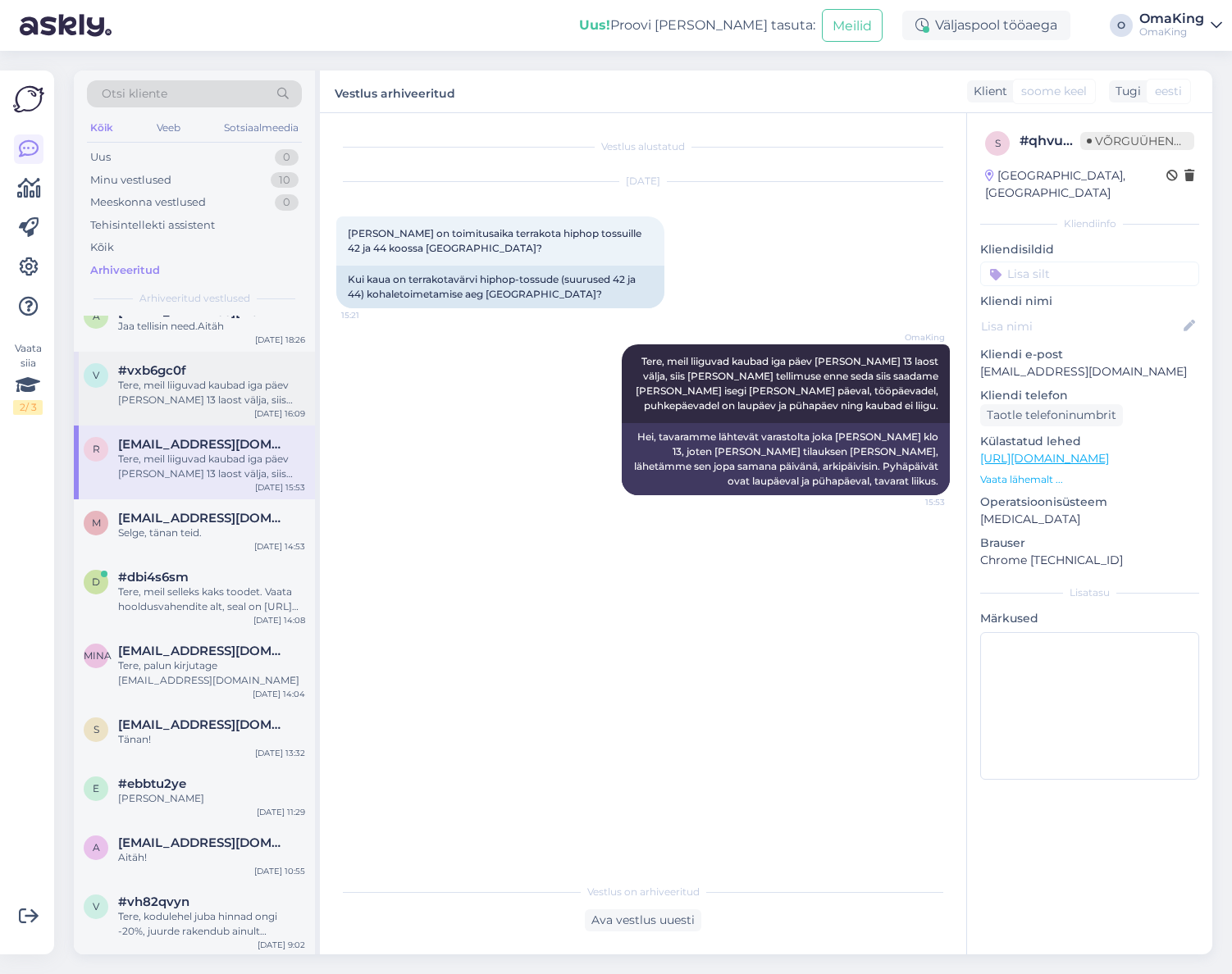
click at [171, 384] on font "Tere, meil liiguvad kaubad iga päev [PERSON_NAME] 13 laost välja, siis [PERSON_…" at bounding box center [211, 436] width 186 height 116
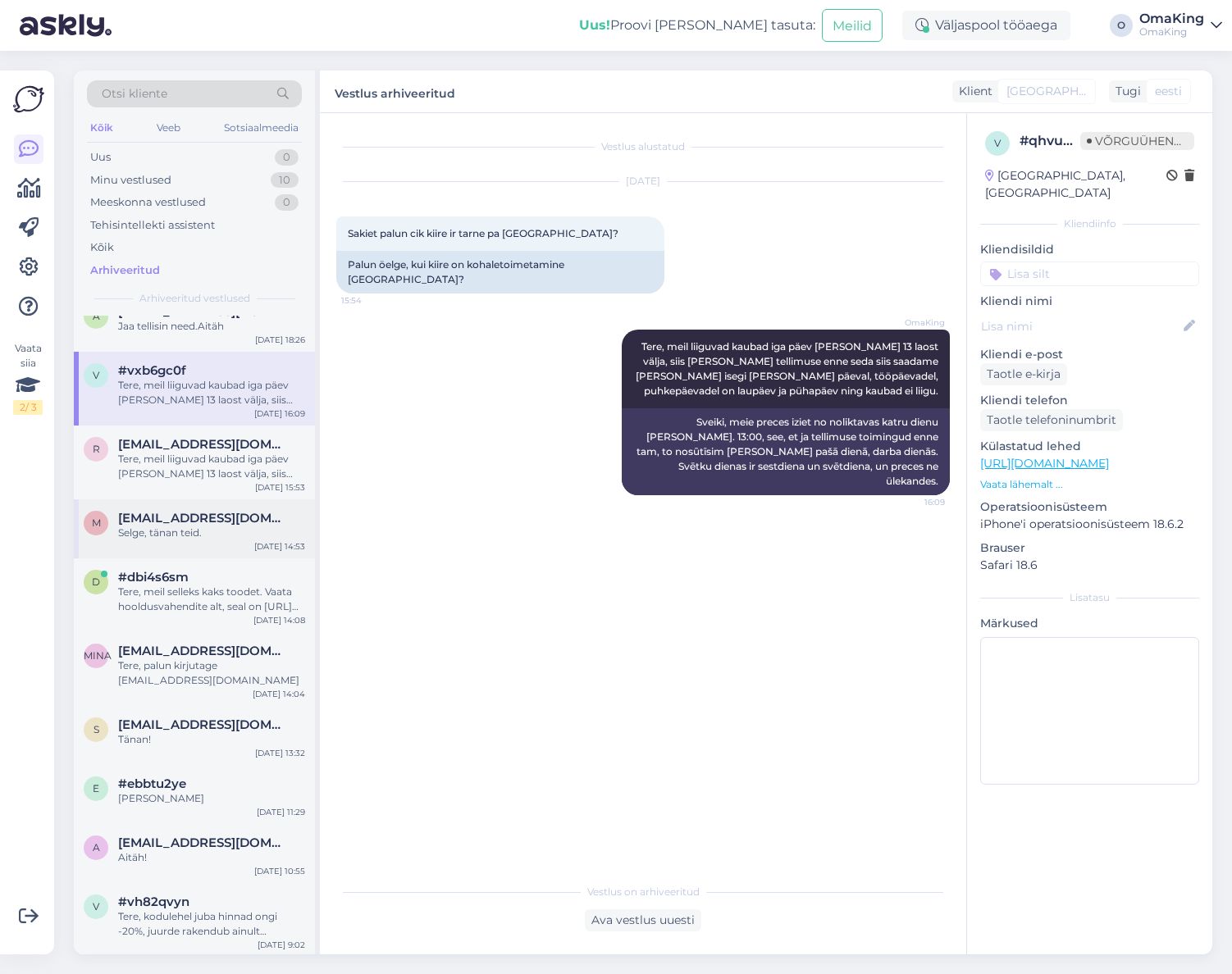
scroll to position [0, 0]
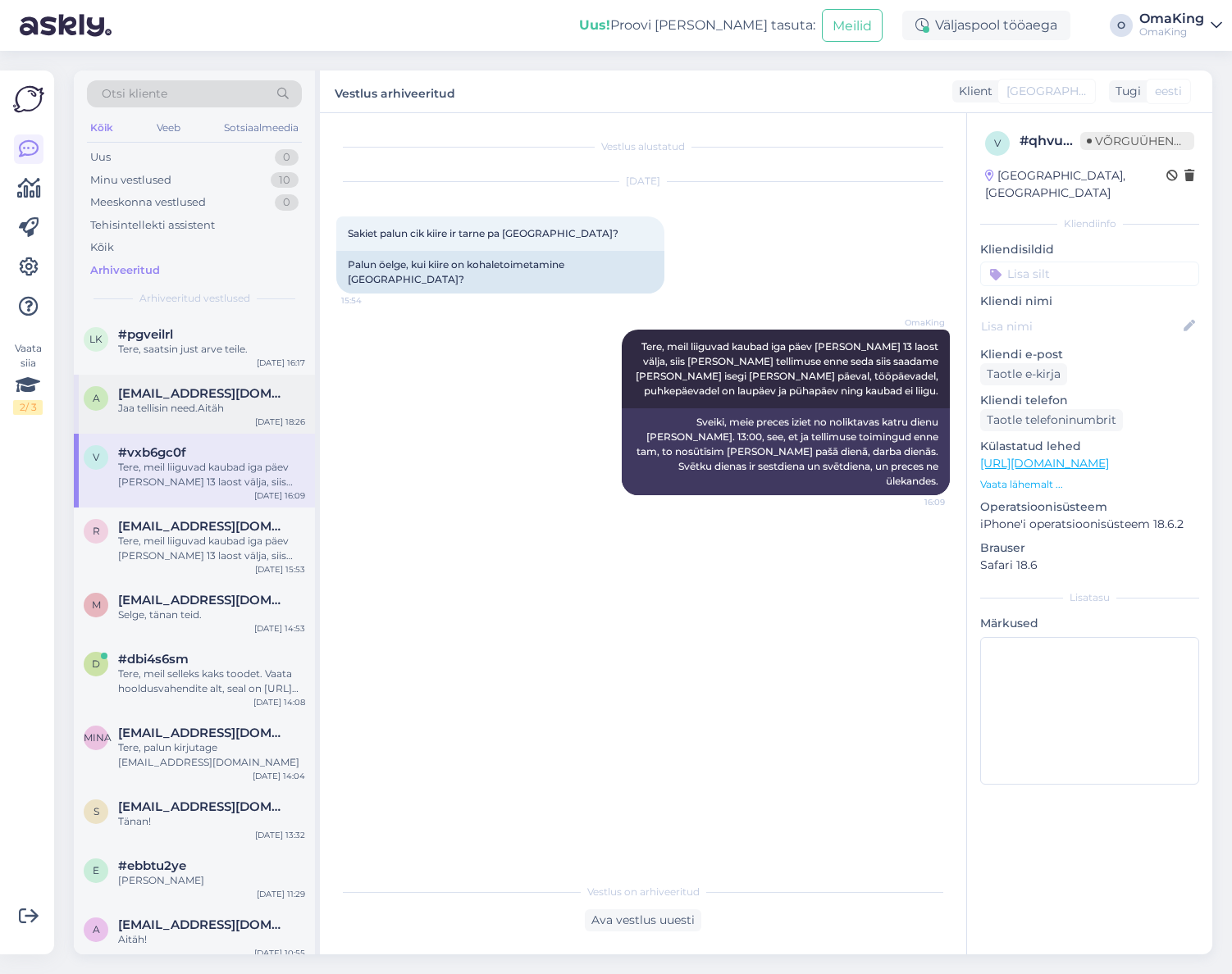
click at [198, 394] on font "[EMAIL_ADDRESS][DOMAIN_NAME]" at bounding box center [231, 392] width 225 height 15
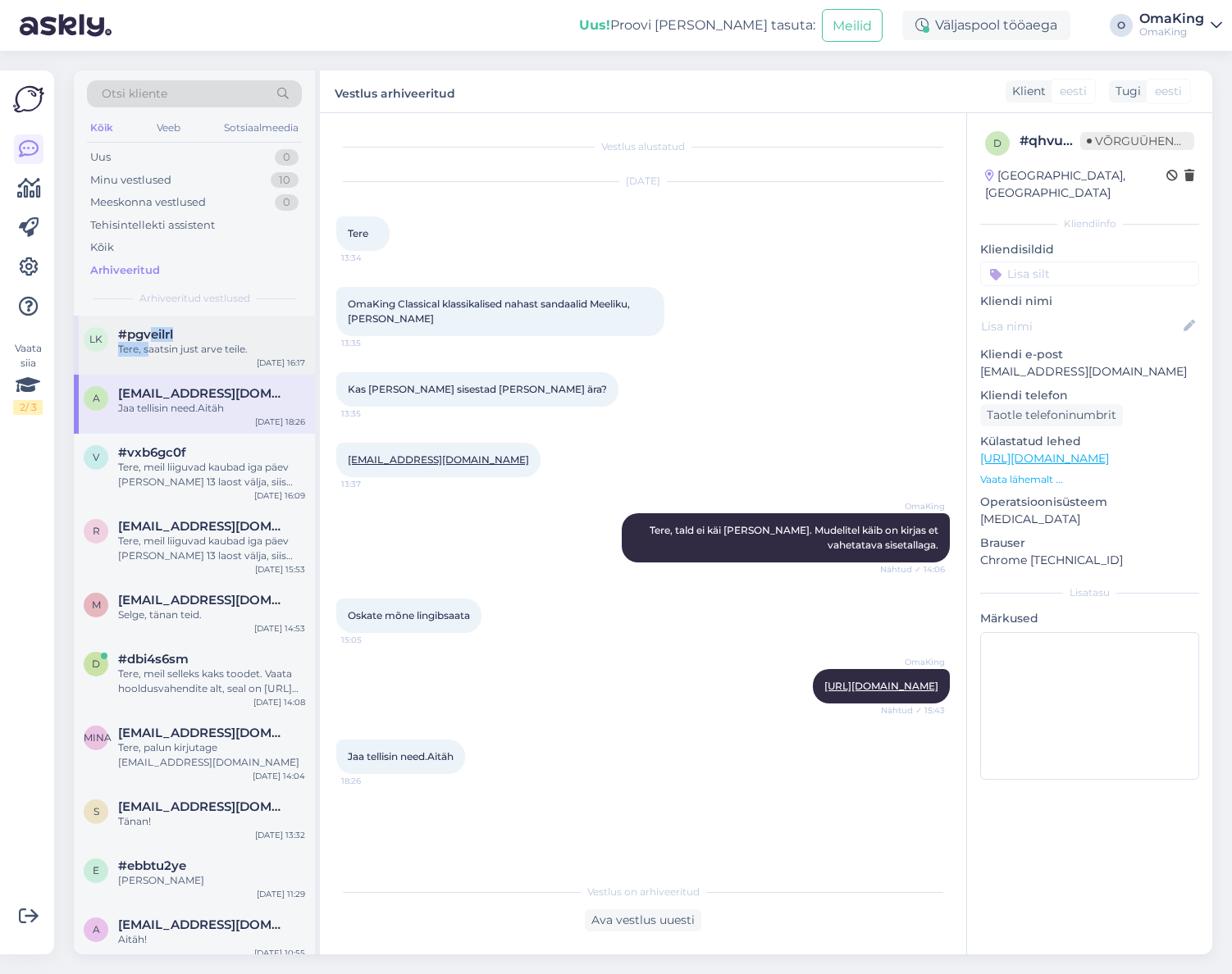
click at [149, 341] on div "#pgveilrl Tere, saatsin just arve teile." at bounding box center [212, 342] width 187 height 30
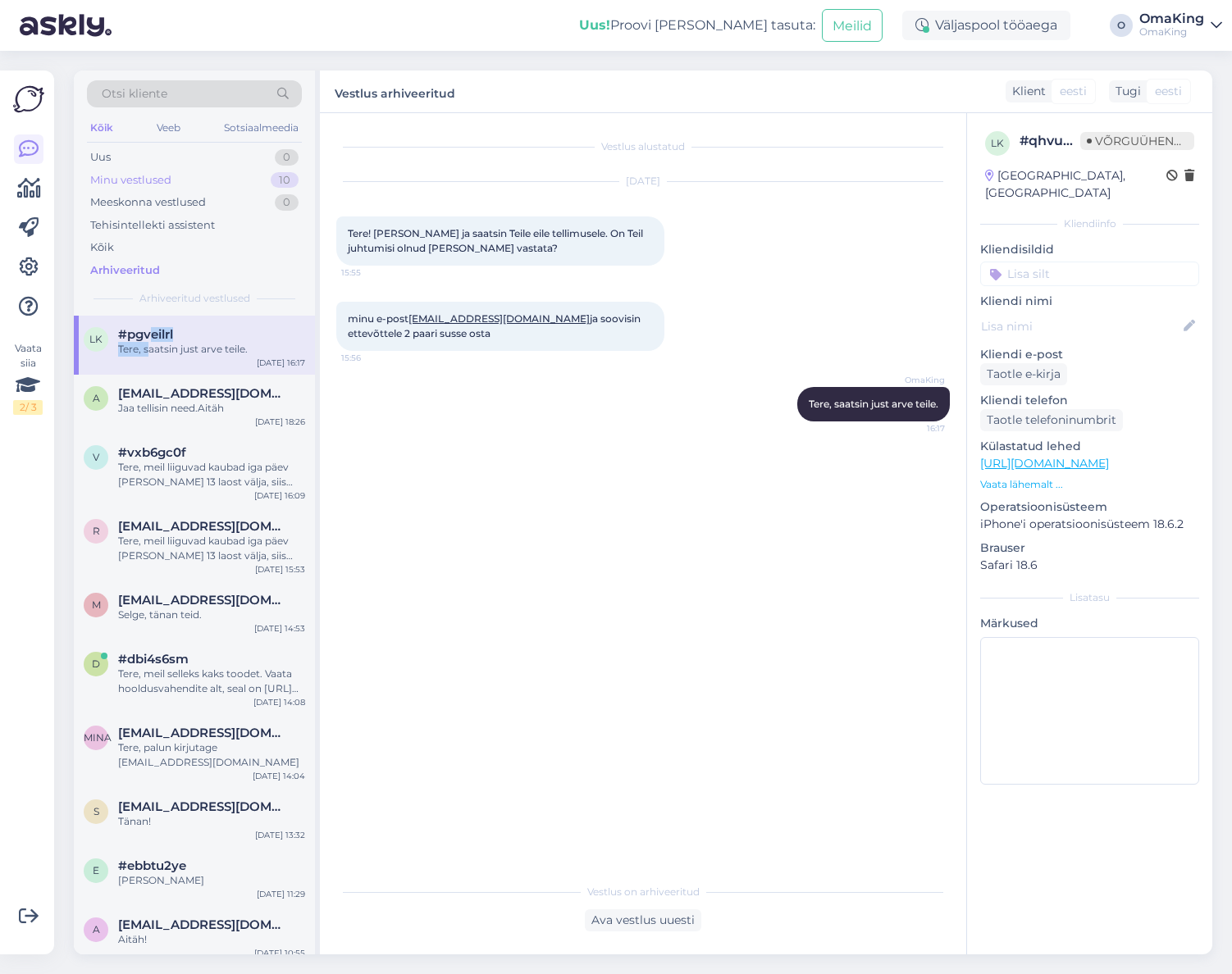
click at [119, 180] on font "Minu vestlused" at bounding box center [130, 180] width 81 height 13
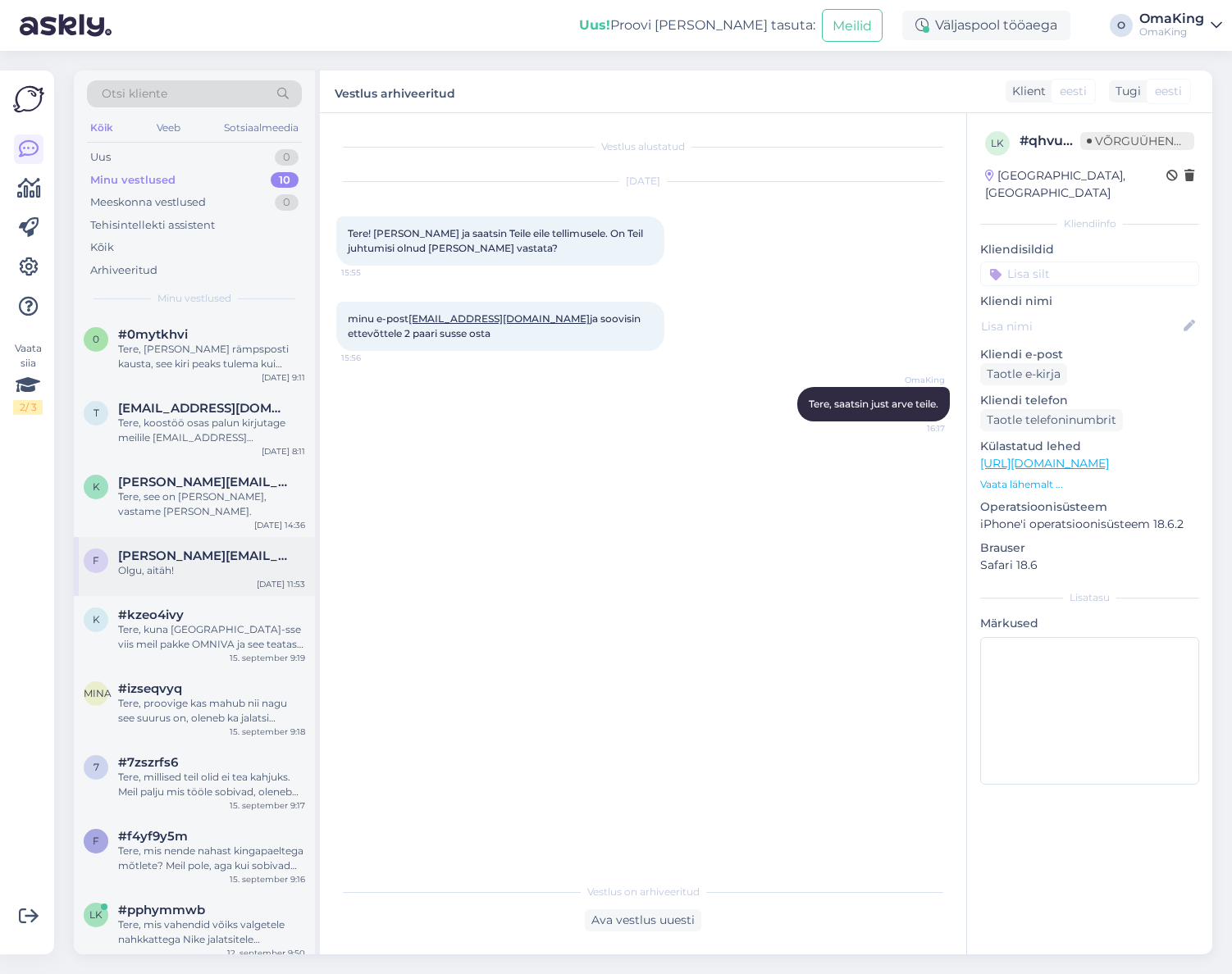
scroll to position [70, 0]
